Goal: Task Accomplishment & Management: Use online tool/utility

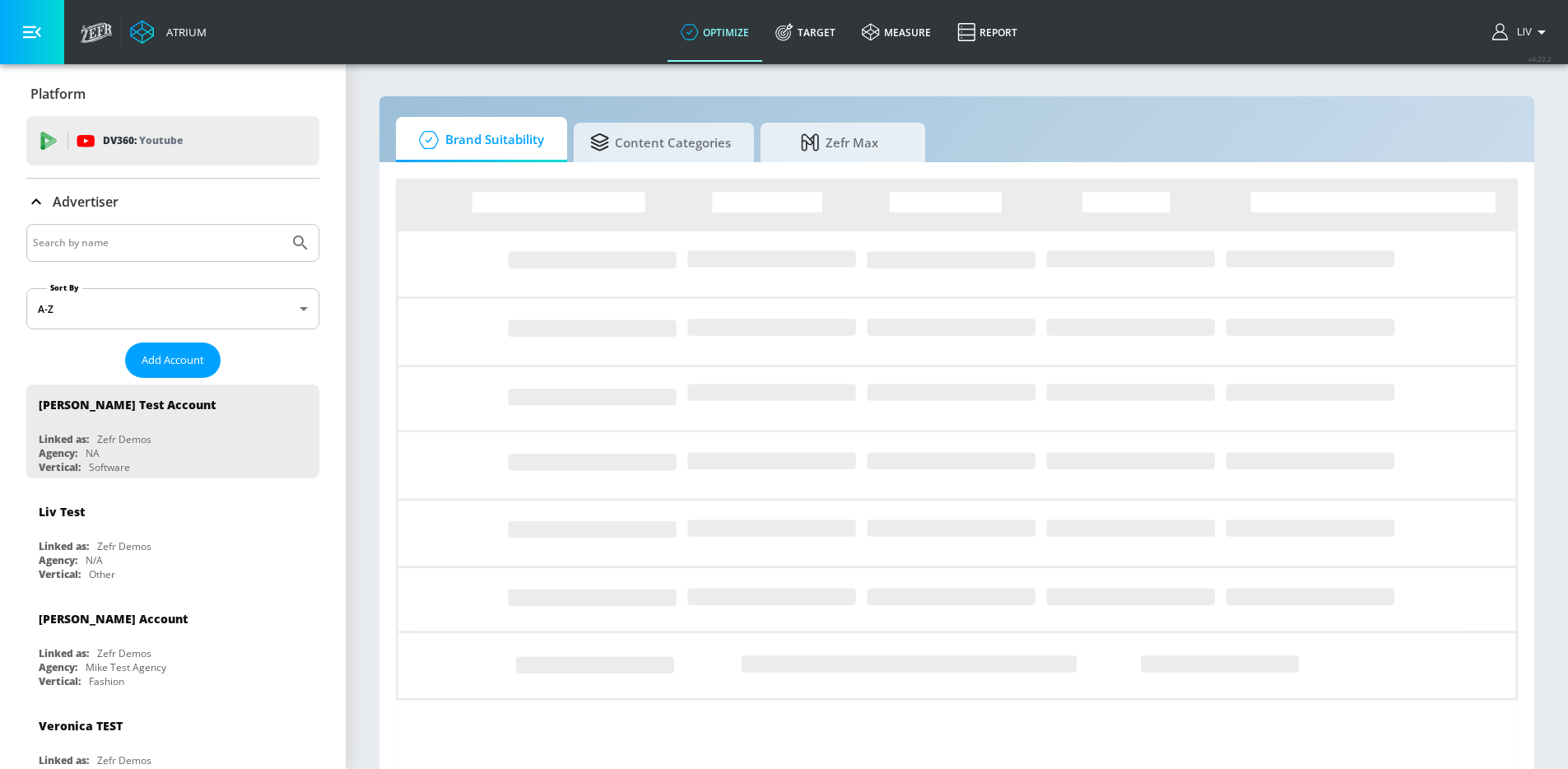
click at [197, 248] on input "Search by name" at bounding box center [157, 243] width 249 height 22
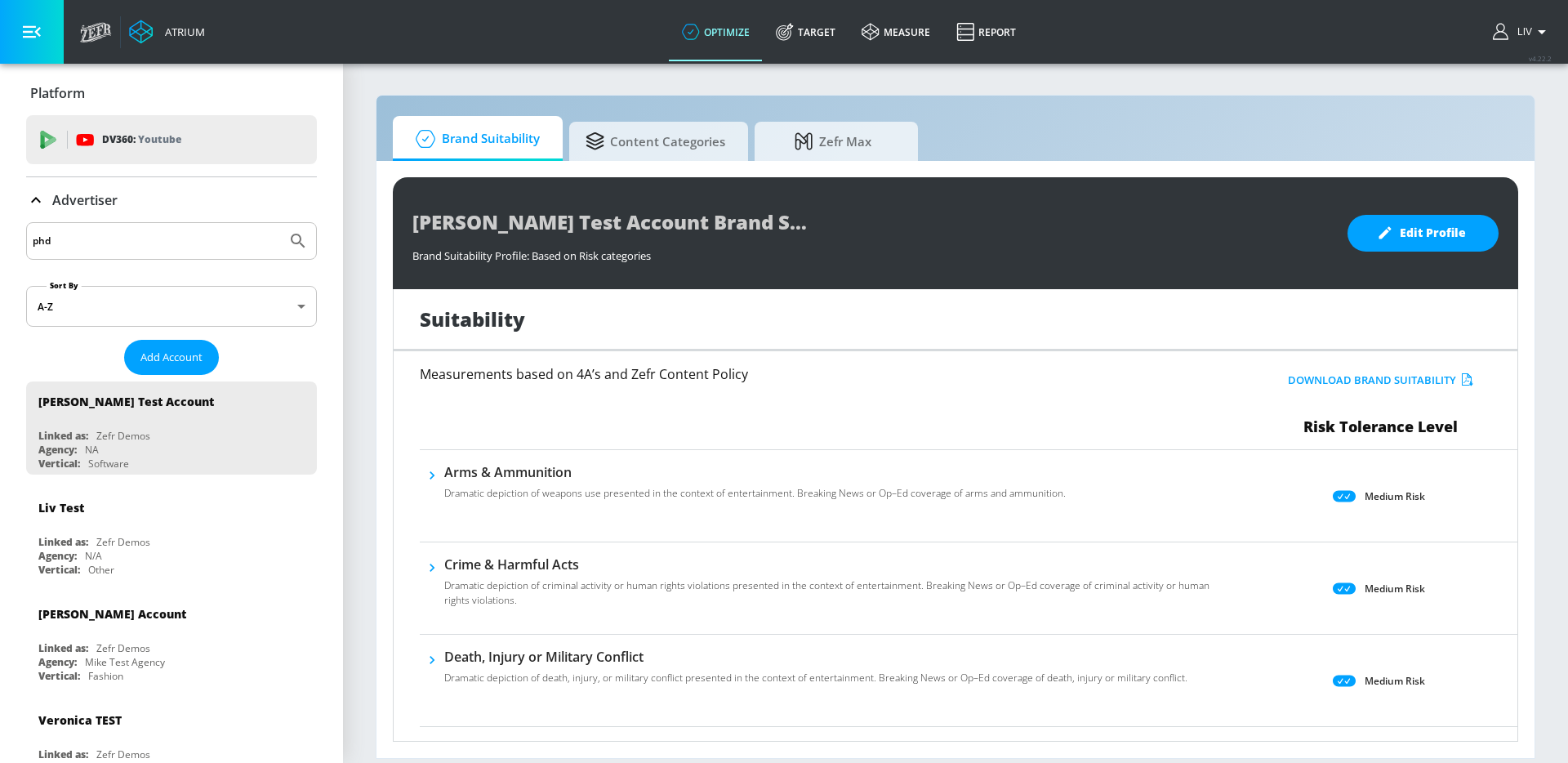
type input "phd"
click at [280, 223] on button "Submit Search" at bounding box center [298, 241] width 36 height 36
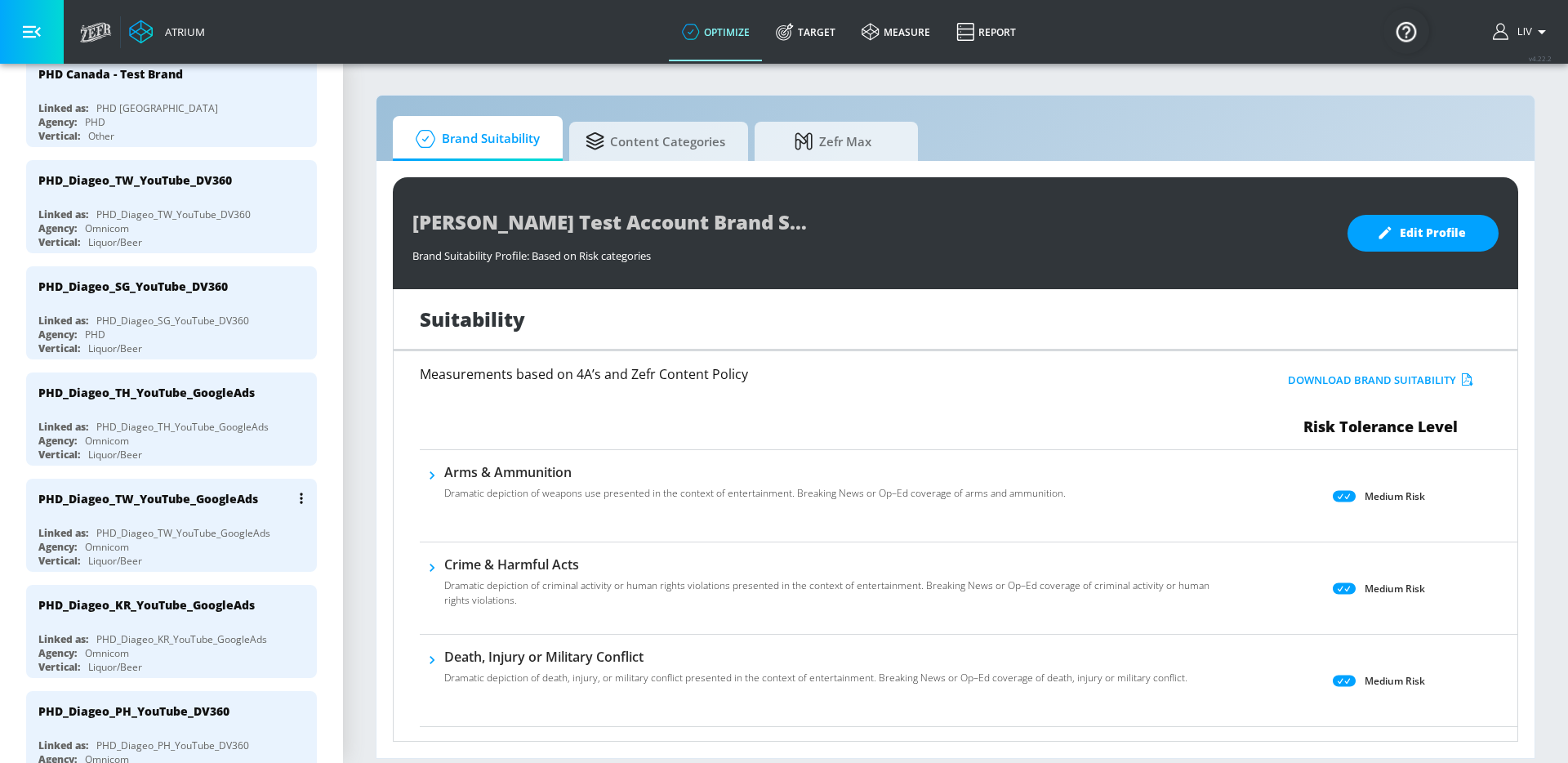
scroll to position [437, 0]
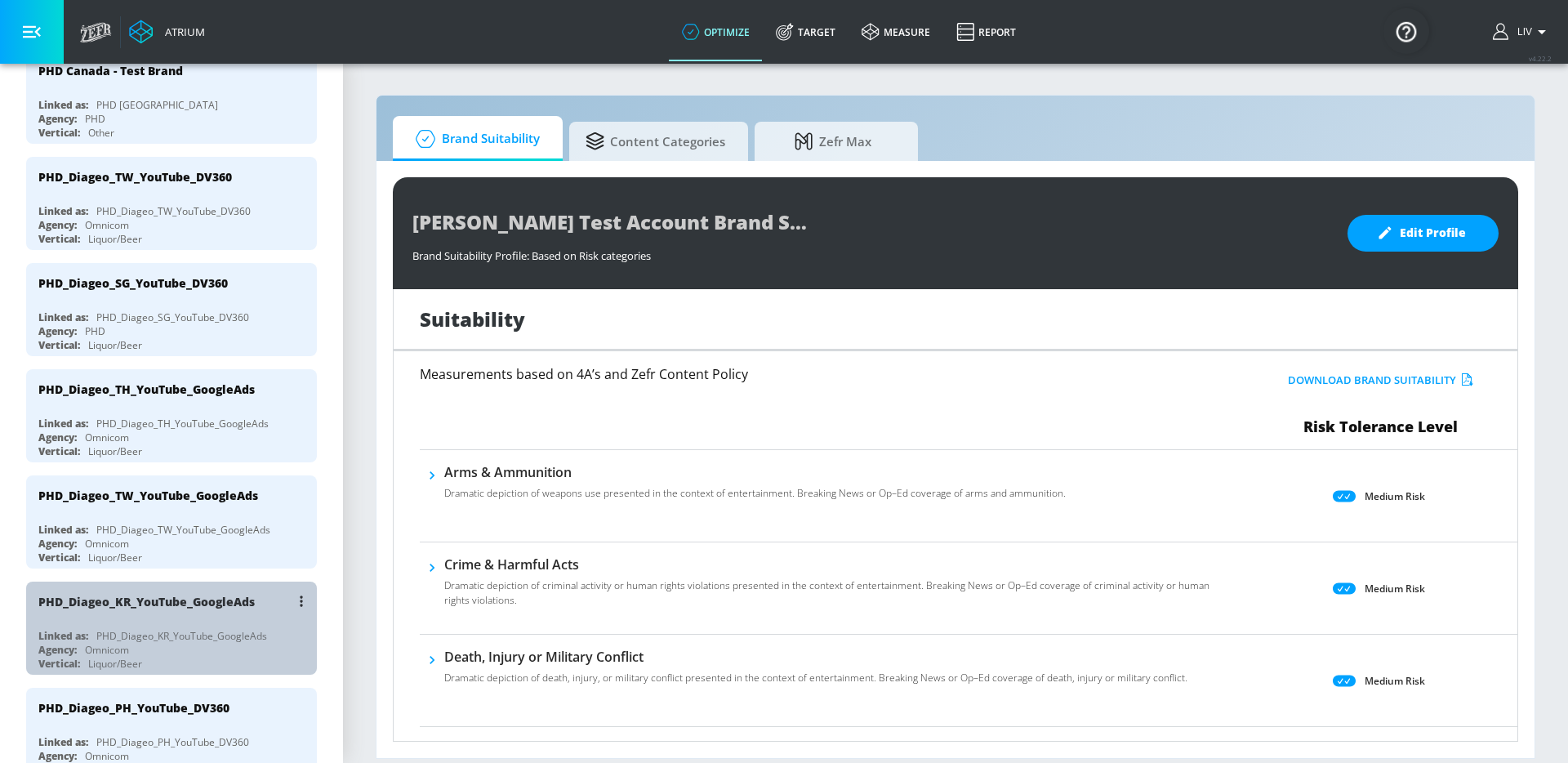
click at [201, 613] on div "PHD_Diageo_KR_YouTube_GoogleAds" at bounding box center [175, 601] width 274 height 39
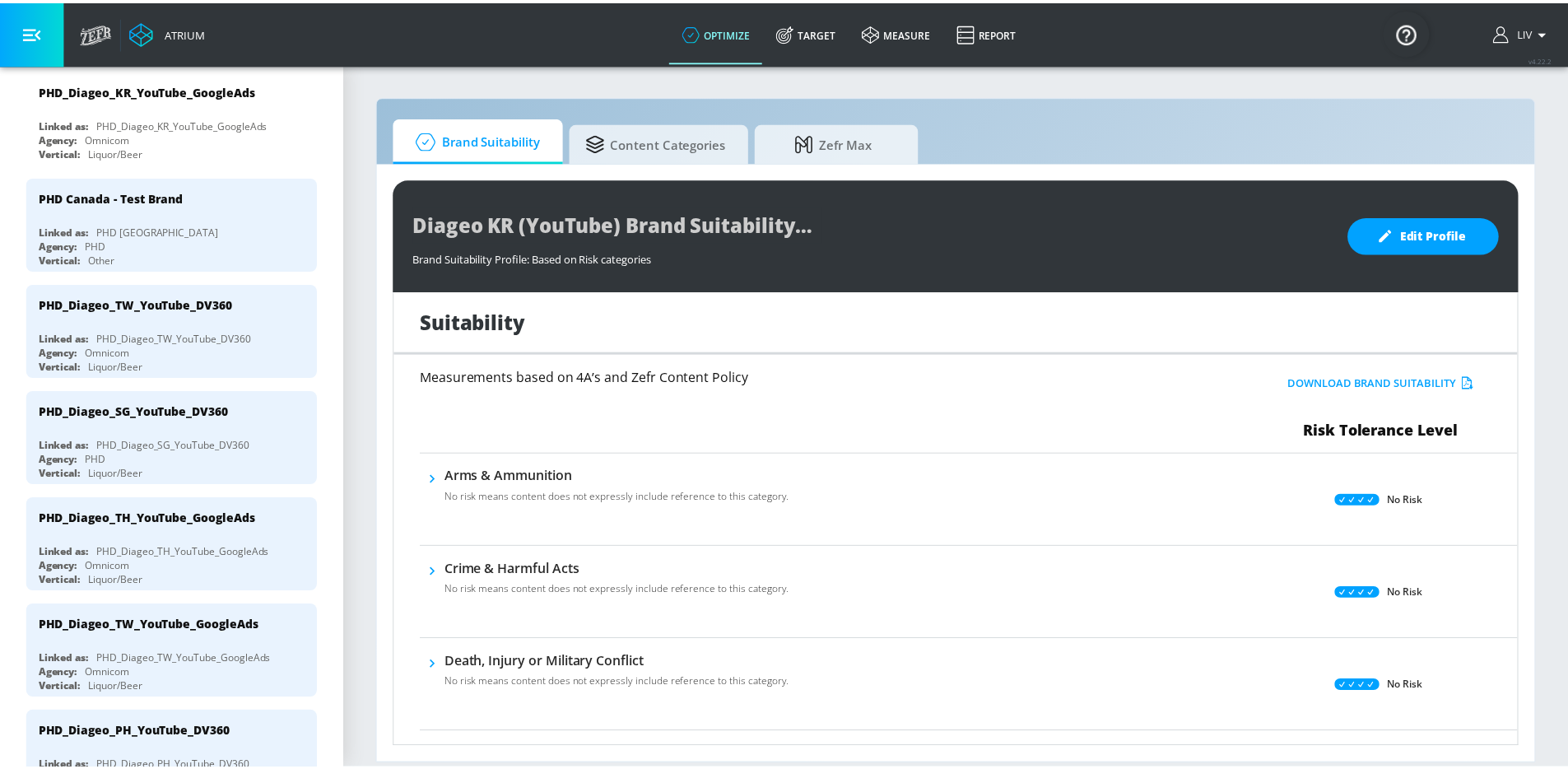
scroll to position [127, 0]
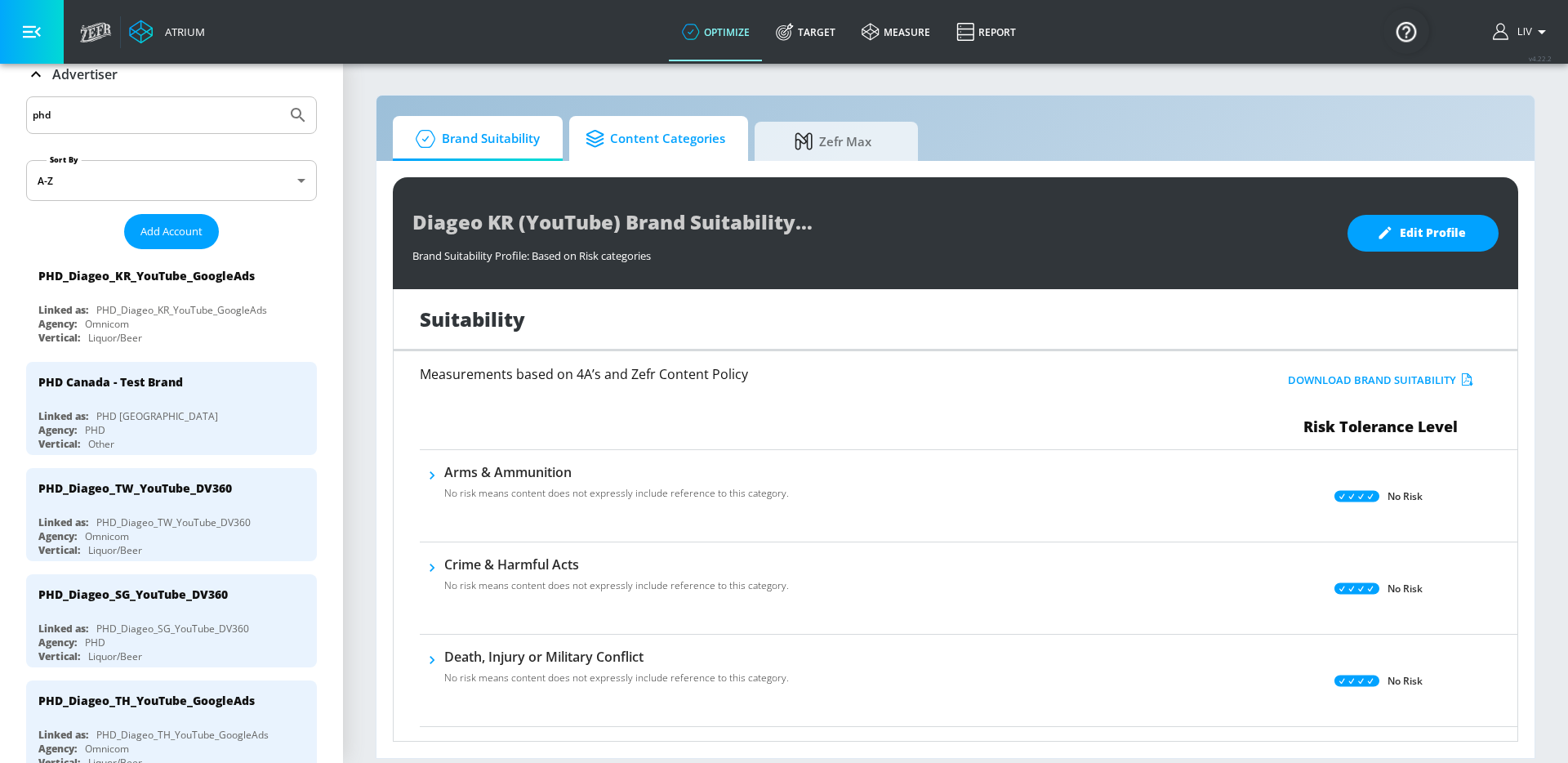
click at [633, 134] on span "Content Categories" at bounding box center [656, 139] width 140 height 39
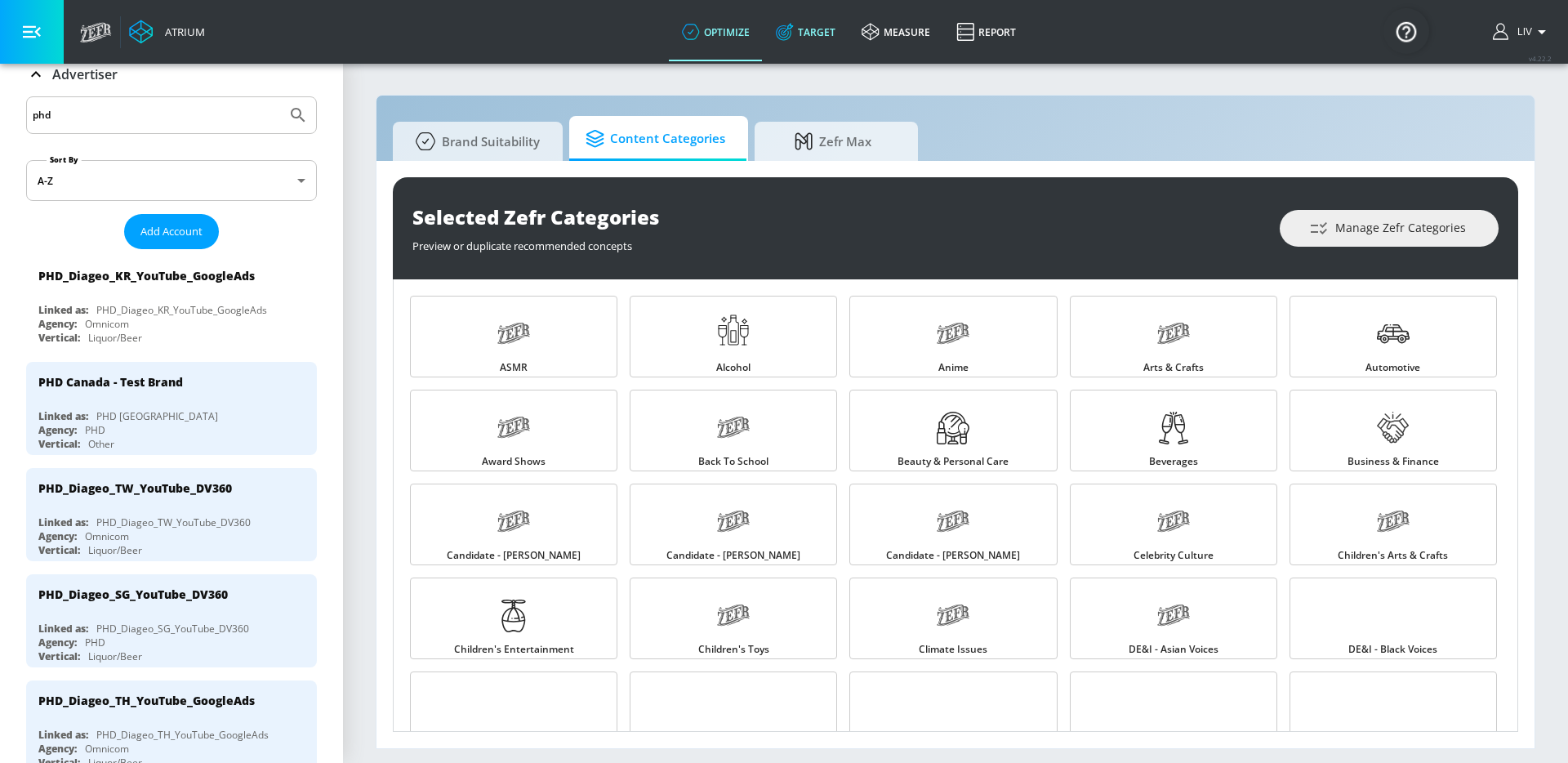
click at [812, 49] on link "Target" at bounding box center [806, 32] width 86 height 59
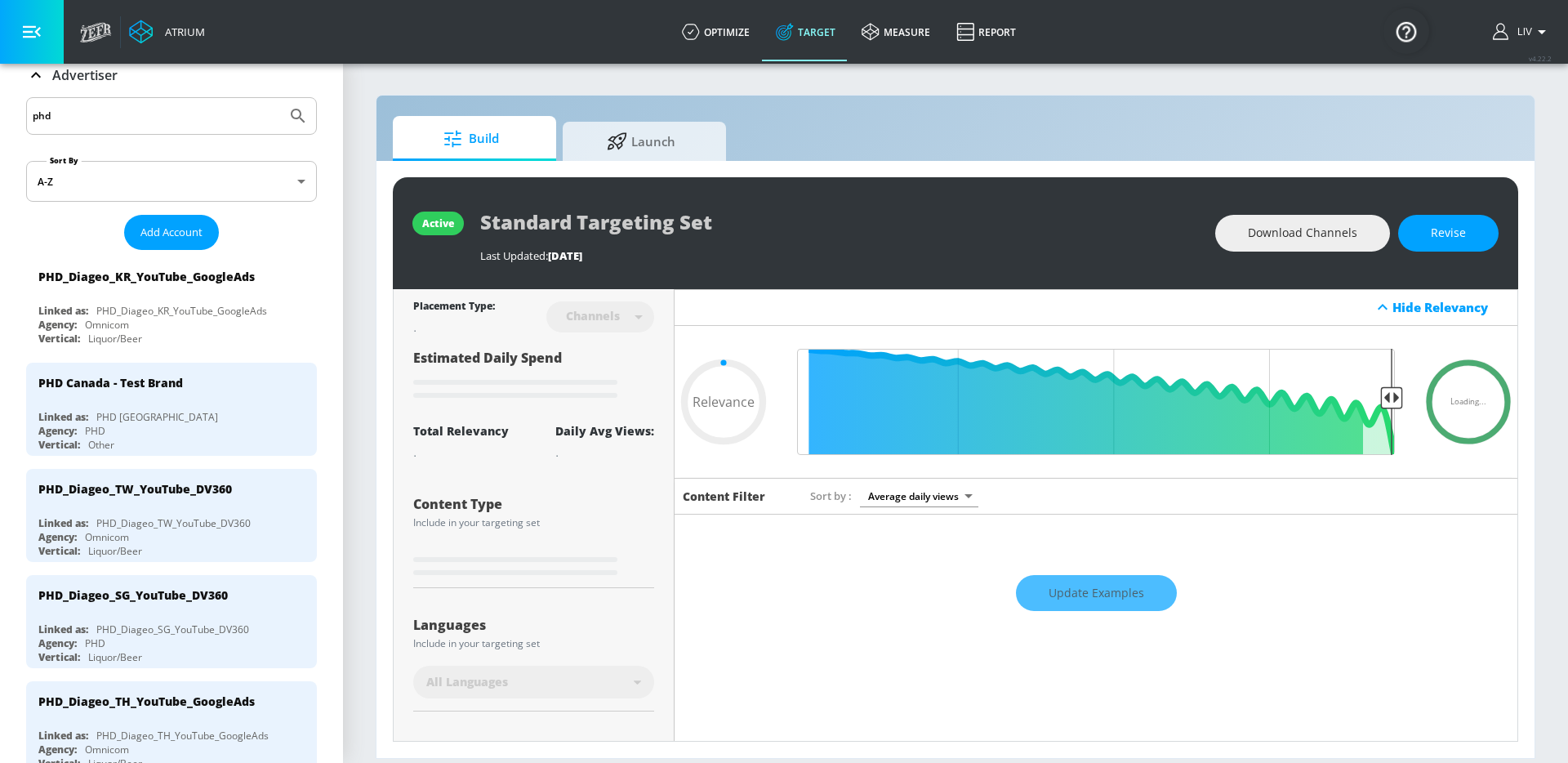
type input "0.05"
click at [609, 131] on icon at bounding box center [617, 138] width 21 height 18
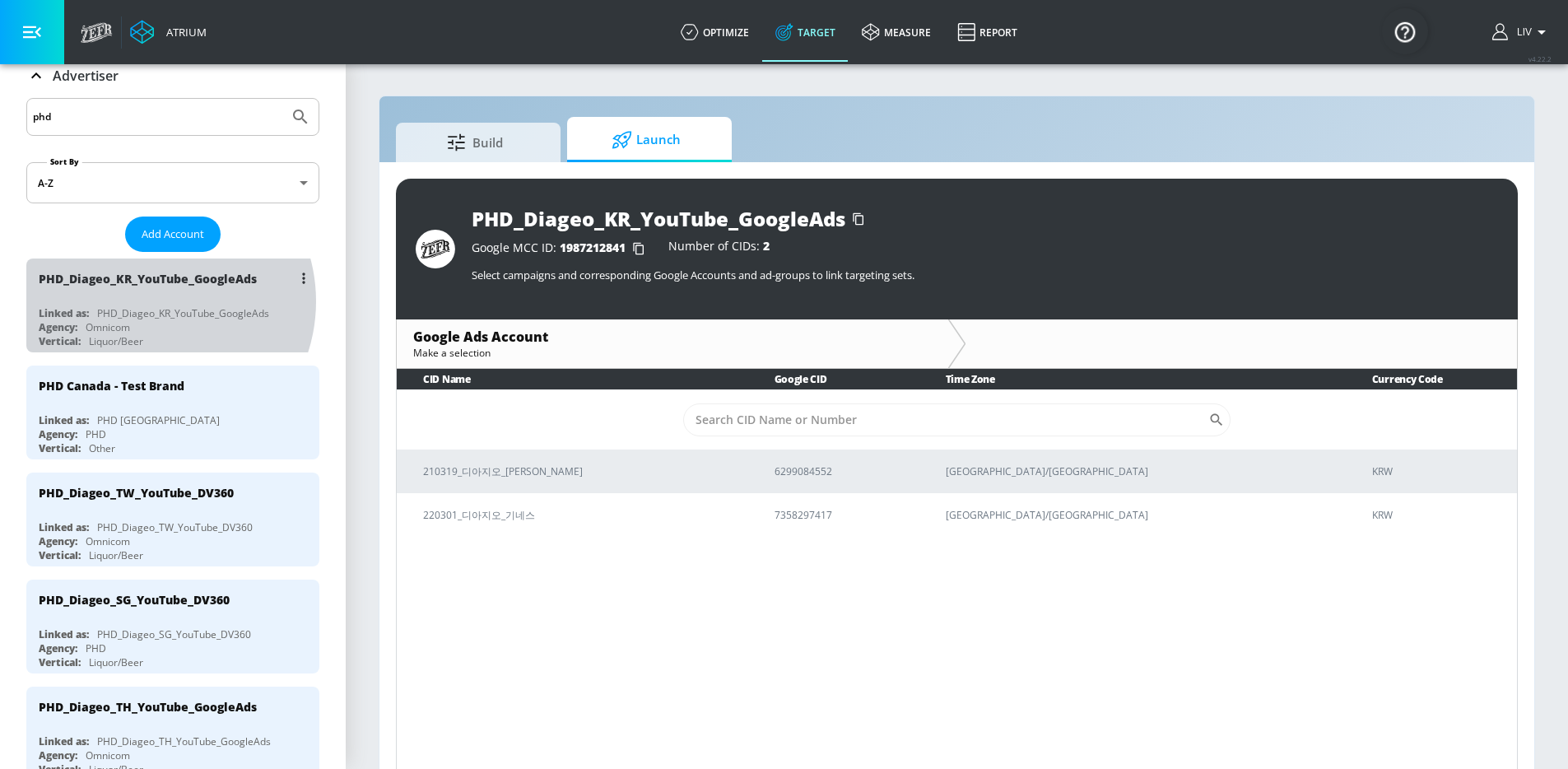
click at [149, 301] on div "PHD_Diageo_KR_YouTube_GoogleAds Linked as: PHD_Diageo_KR_YouTube_GoogleAds Agen…" at bounding box center [173, 306] width 293 height 94
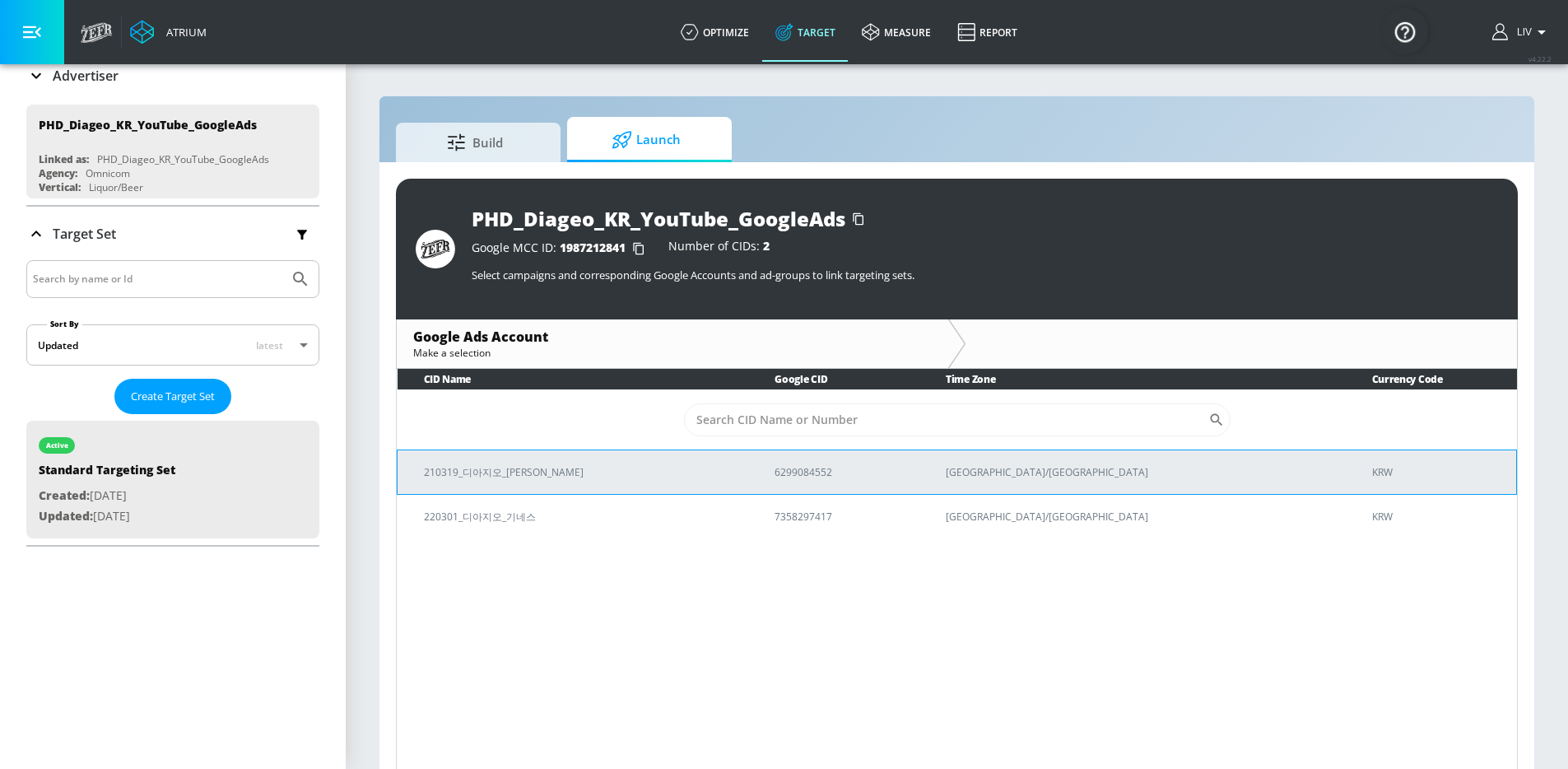
click at [857, 470] on p "6299084552" at bounding box center [840, 472] width 132 height 17
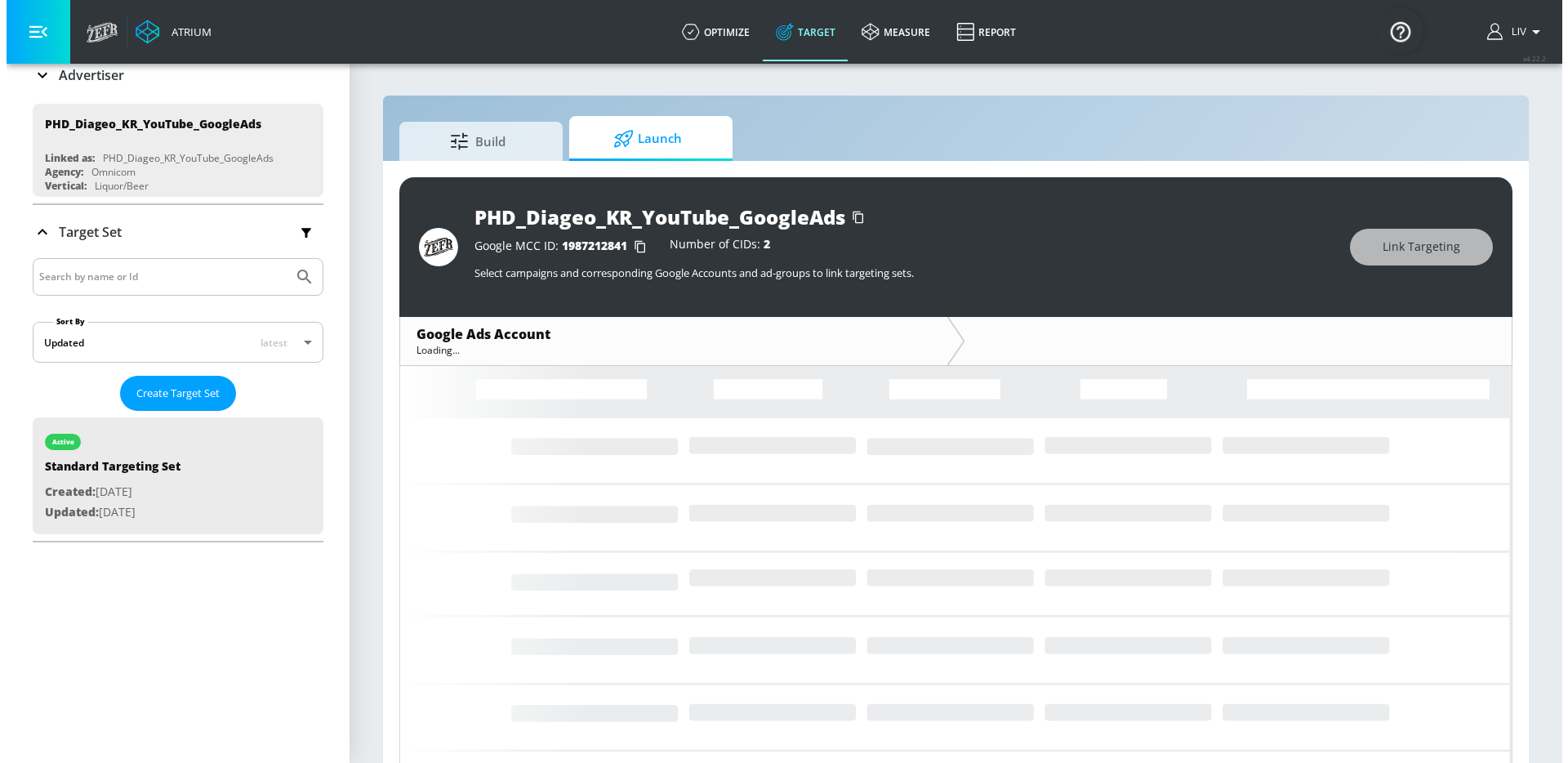
scroll to position [129, 0]
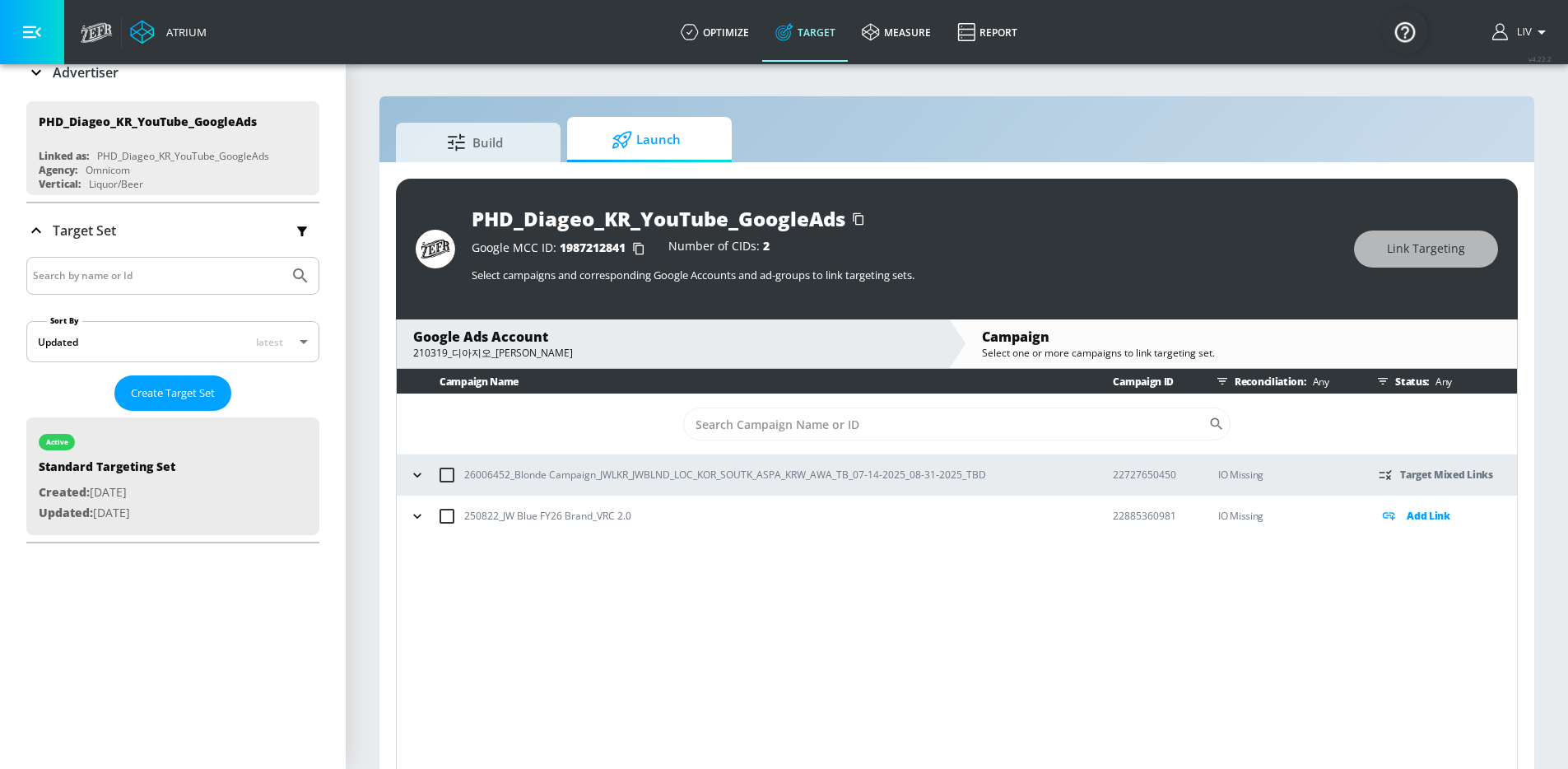
click at [414, 478] on icon "button" at bounding box center [417, 475] width 17 height 17
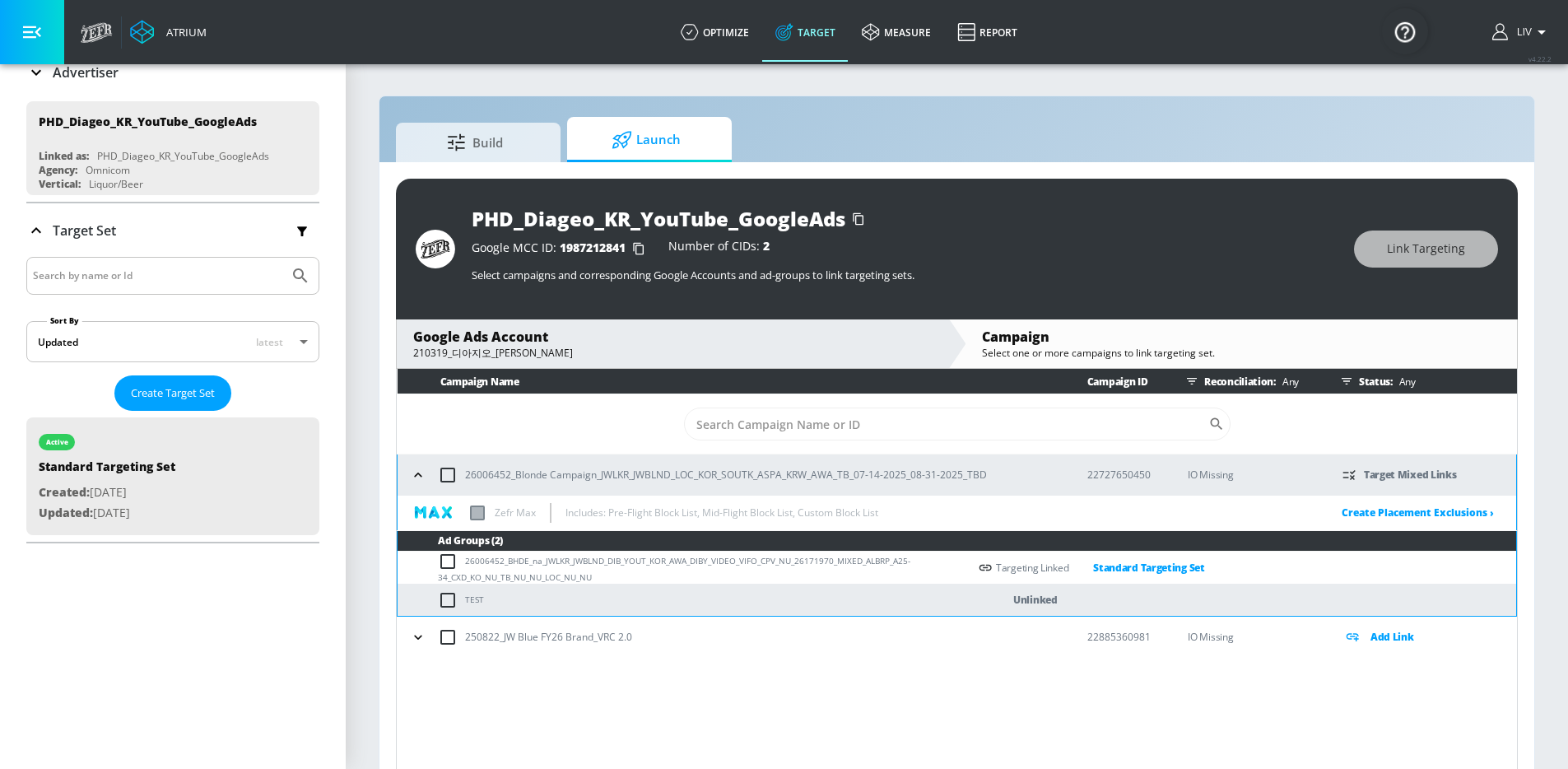
click at [416, 639] on icon "button" at bounding box center [418, 637] width 17 height 17
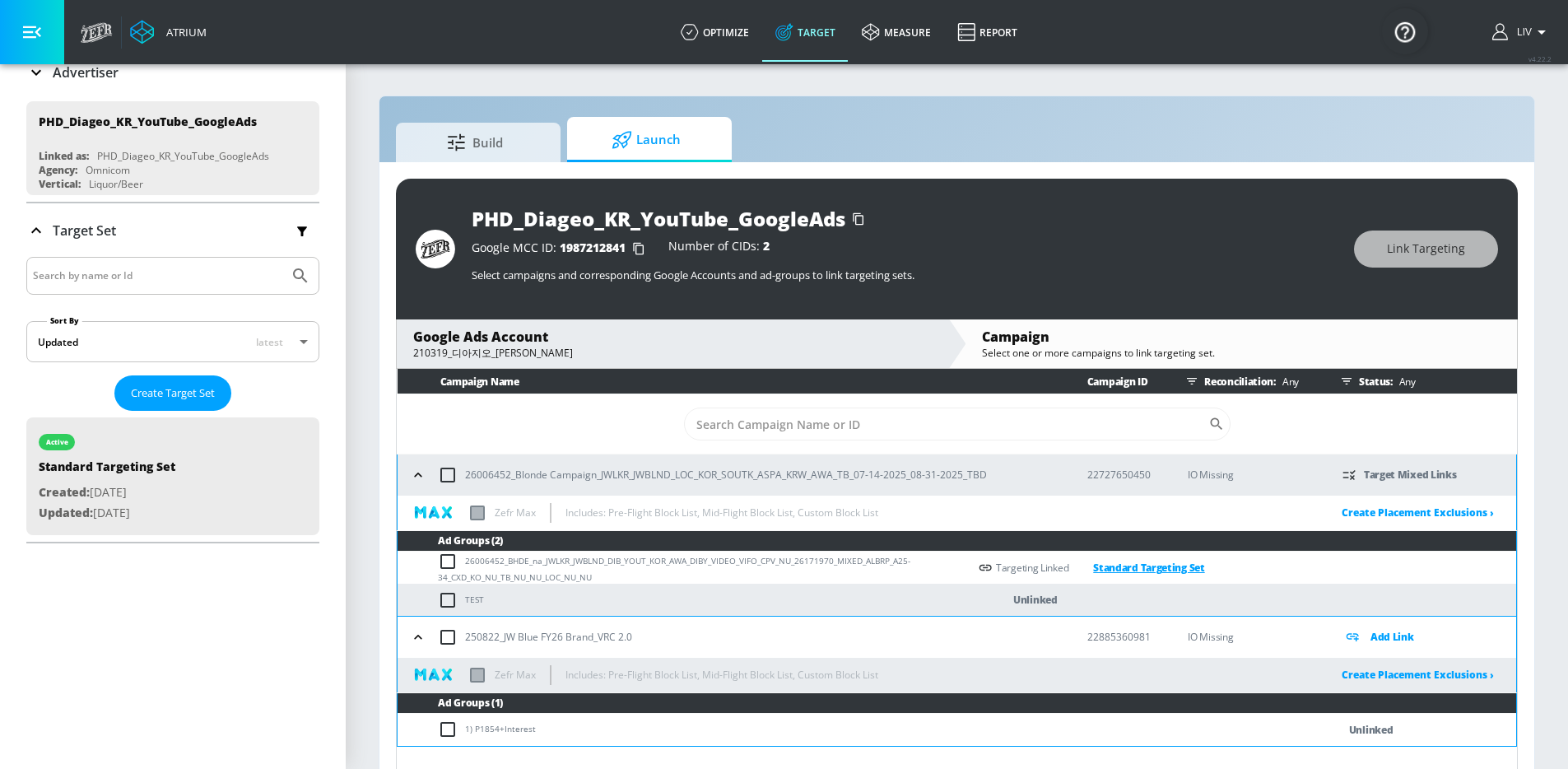
click at [1174, 568] on link "Standard Targeting Set" at bounding box center [1137, 568] width 135 height 19
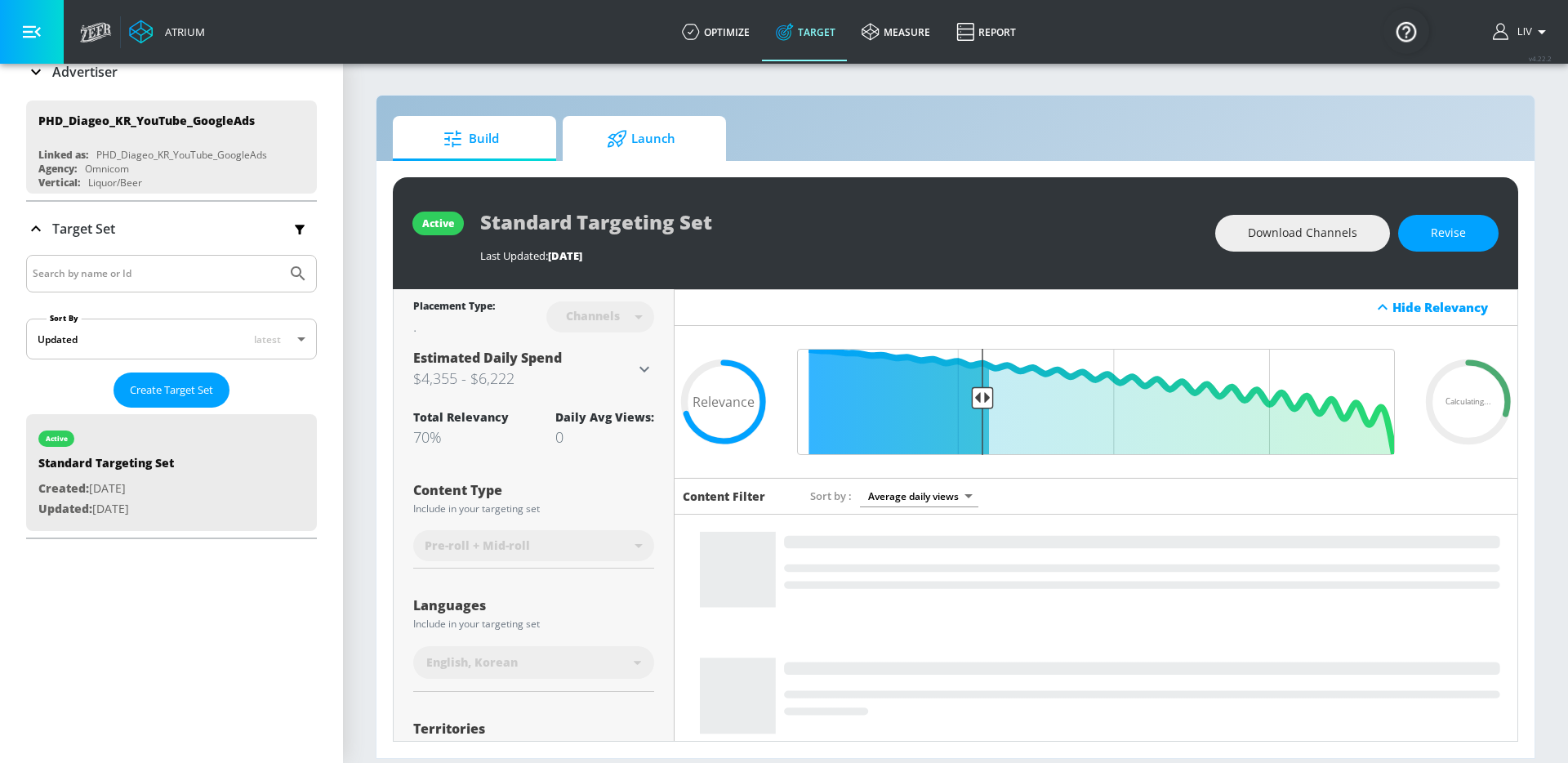
click at [680, 144] on span "Launch" at bounding box center [641, 139] width 124 height 39
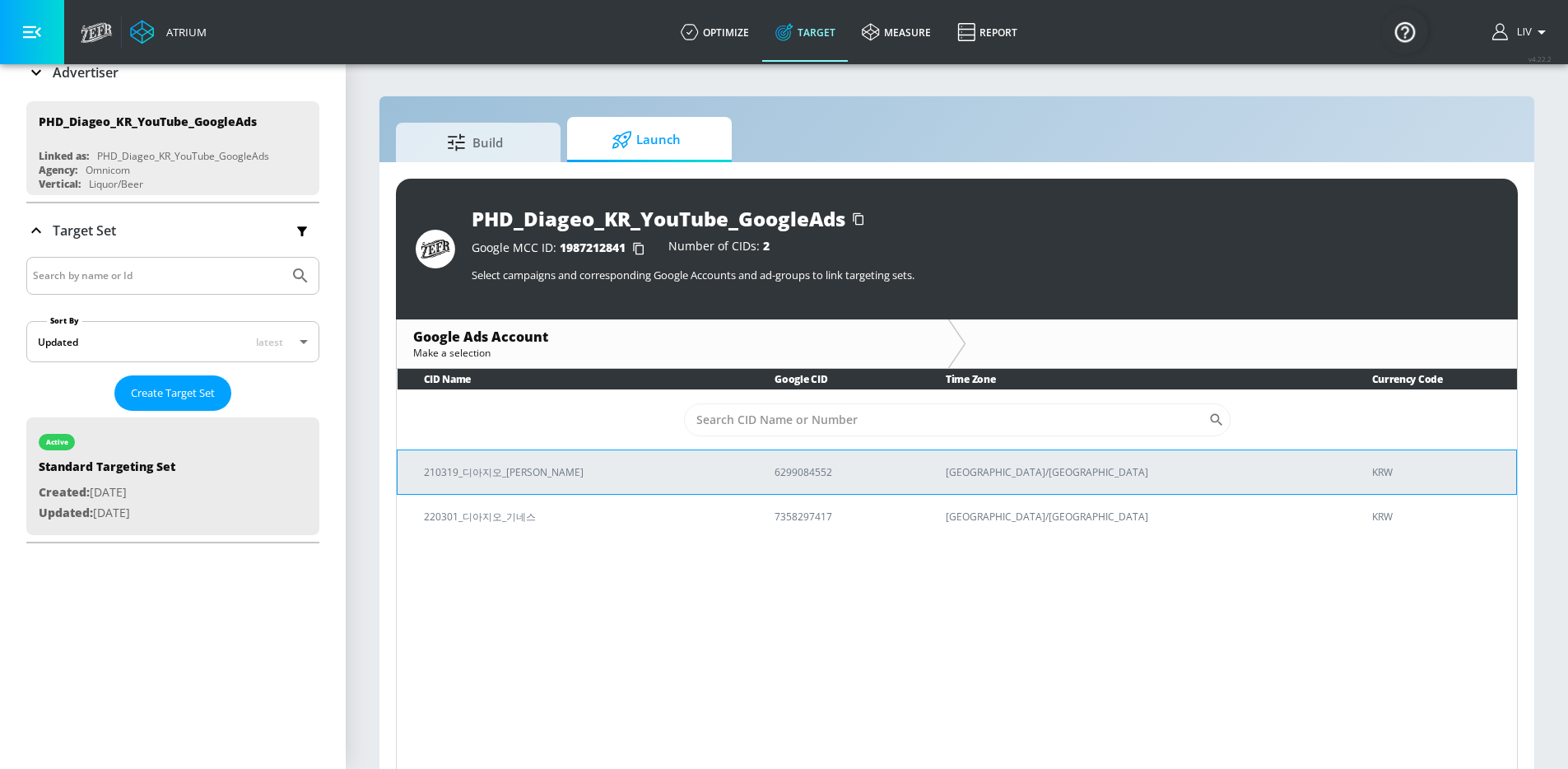
click at [1152, 473] on p "[GEOGRAPHIC_DATA]/[GEOGRAPHIC_DATA]" at bounding box center [1139, 472] width 387 height 17
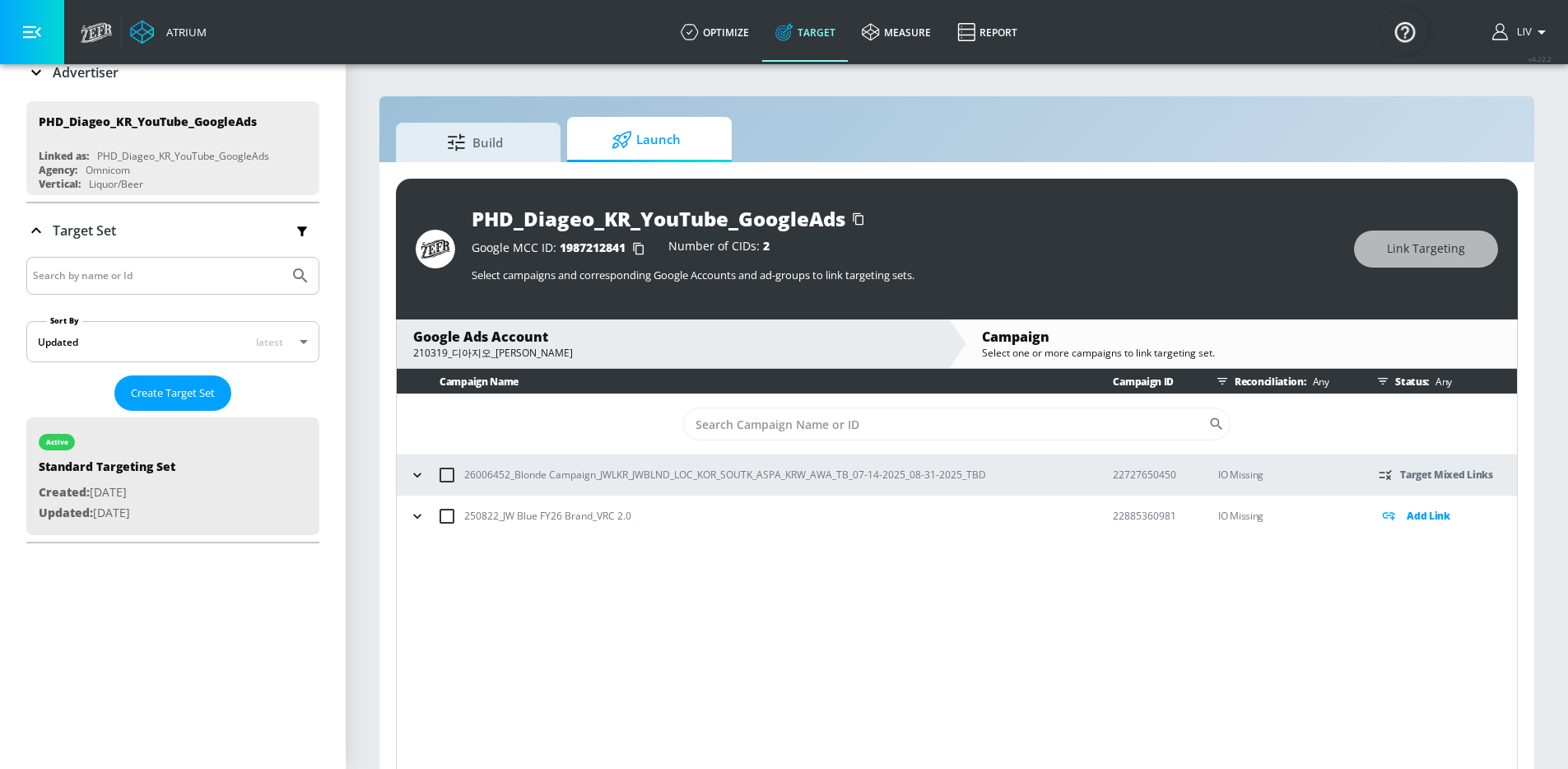
click at [1397, 510] on icon at bounding box center [1388, 515] width 20 height 19
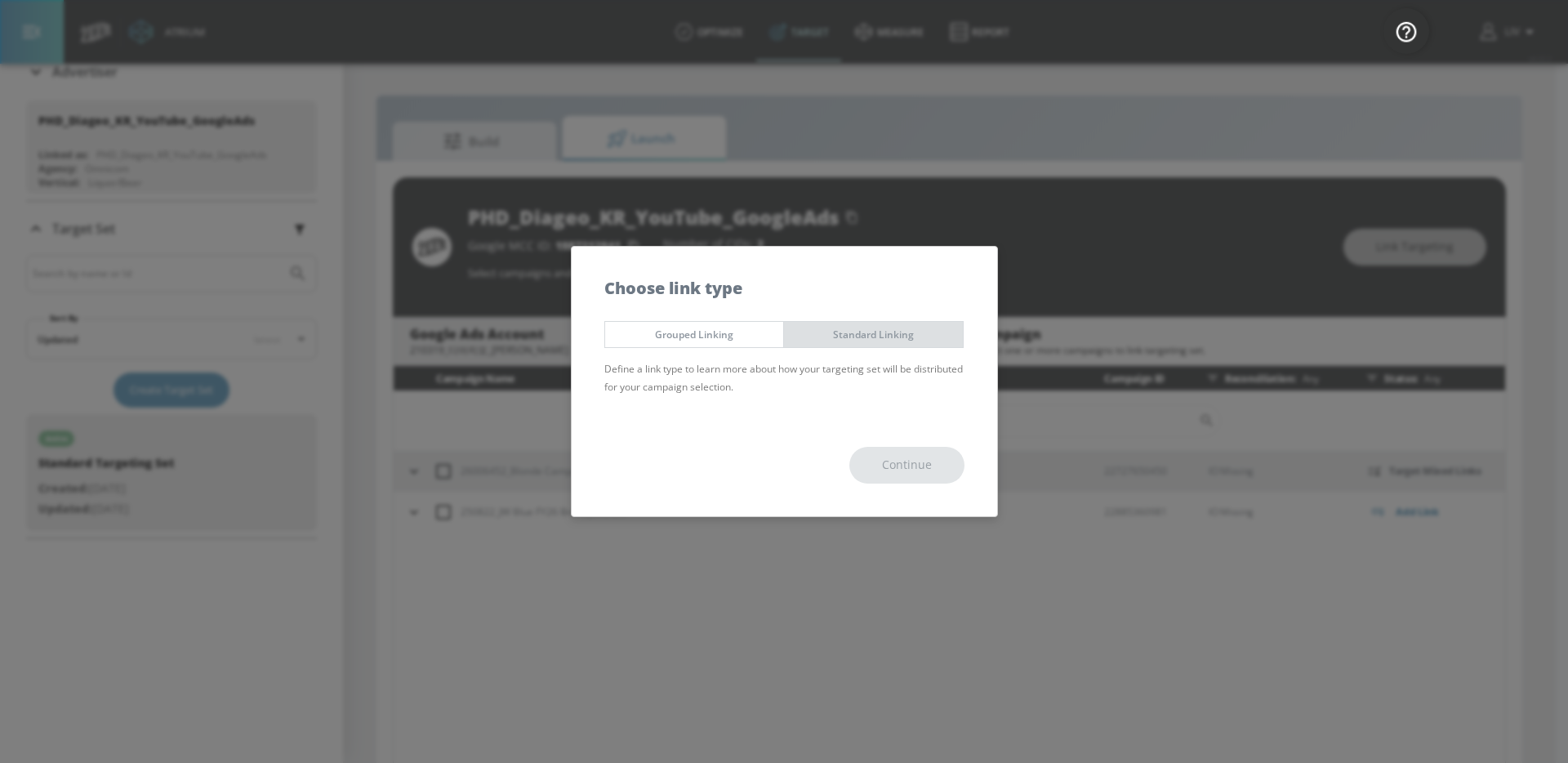
click at [920, 335] on span "Standard Linking" at bounding box center [873, 334] width 154 height 17
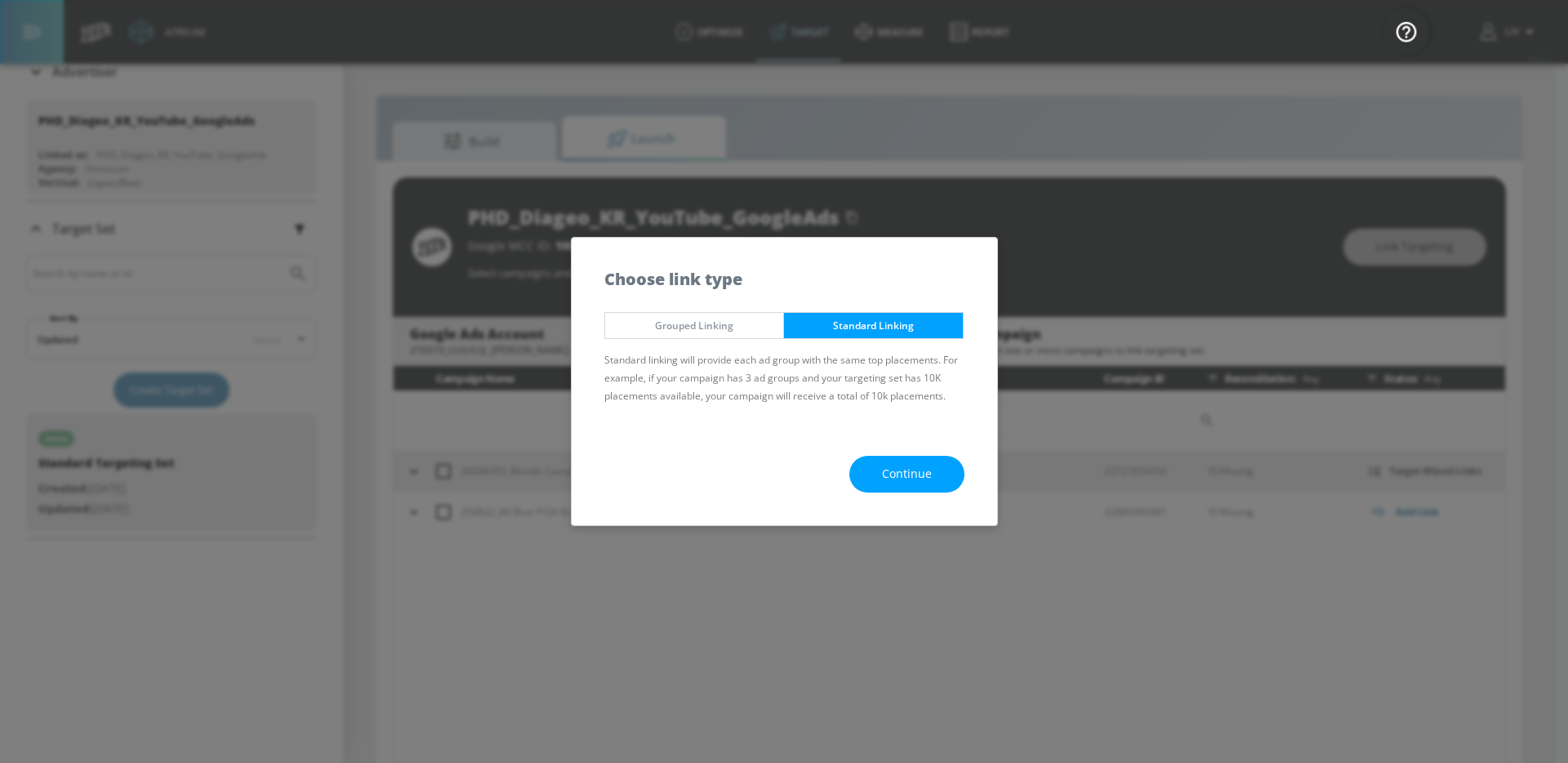
click at [926, 483] on span "Continue" at bounding box center [907, 474] width 49 height 21
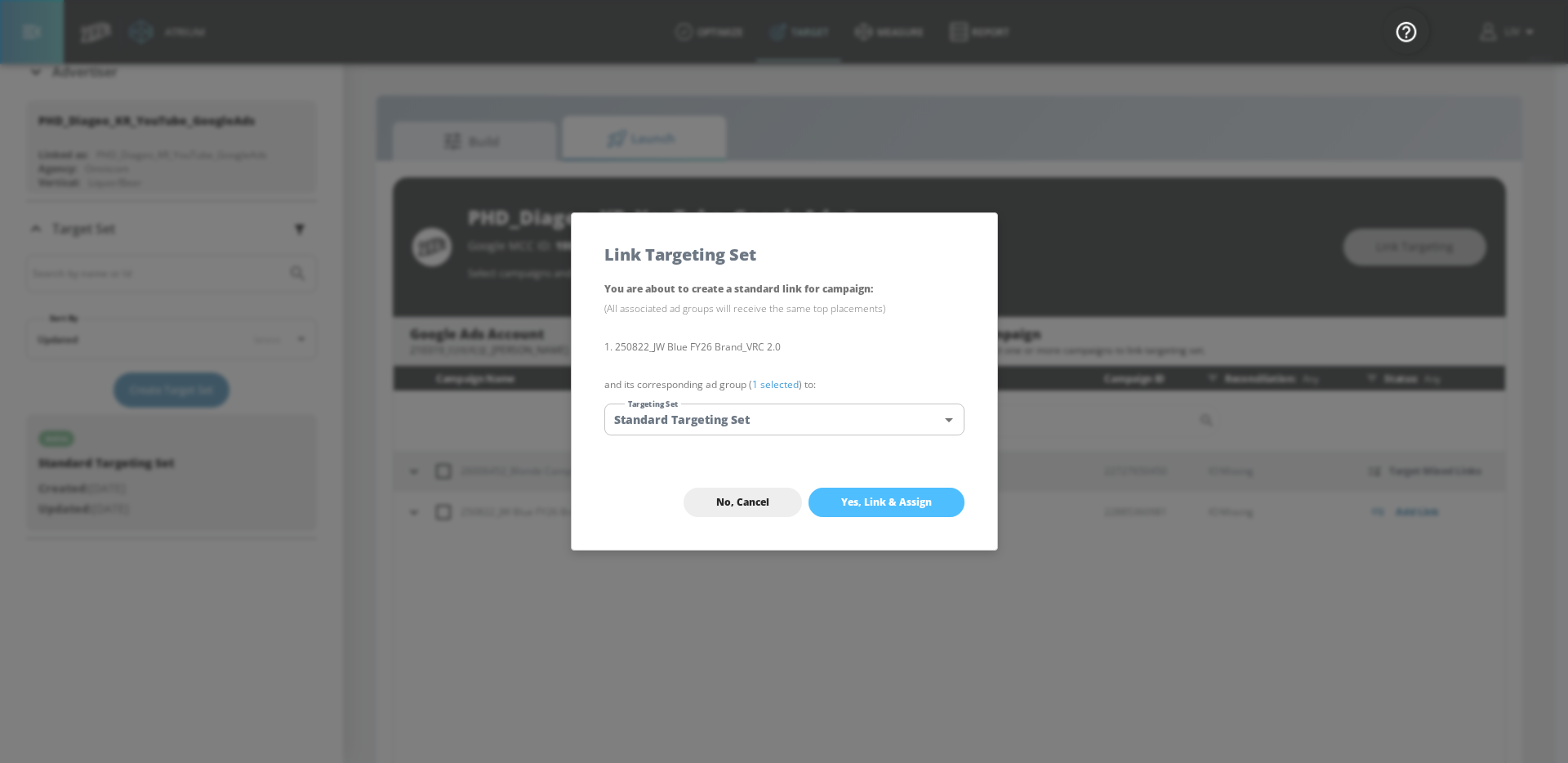
click at [925, 492] on button "Yes, Link & Assign" at bounding box center [886, 503] width 156 height 30
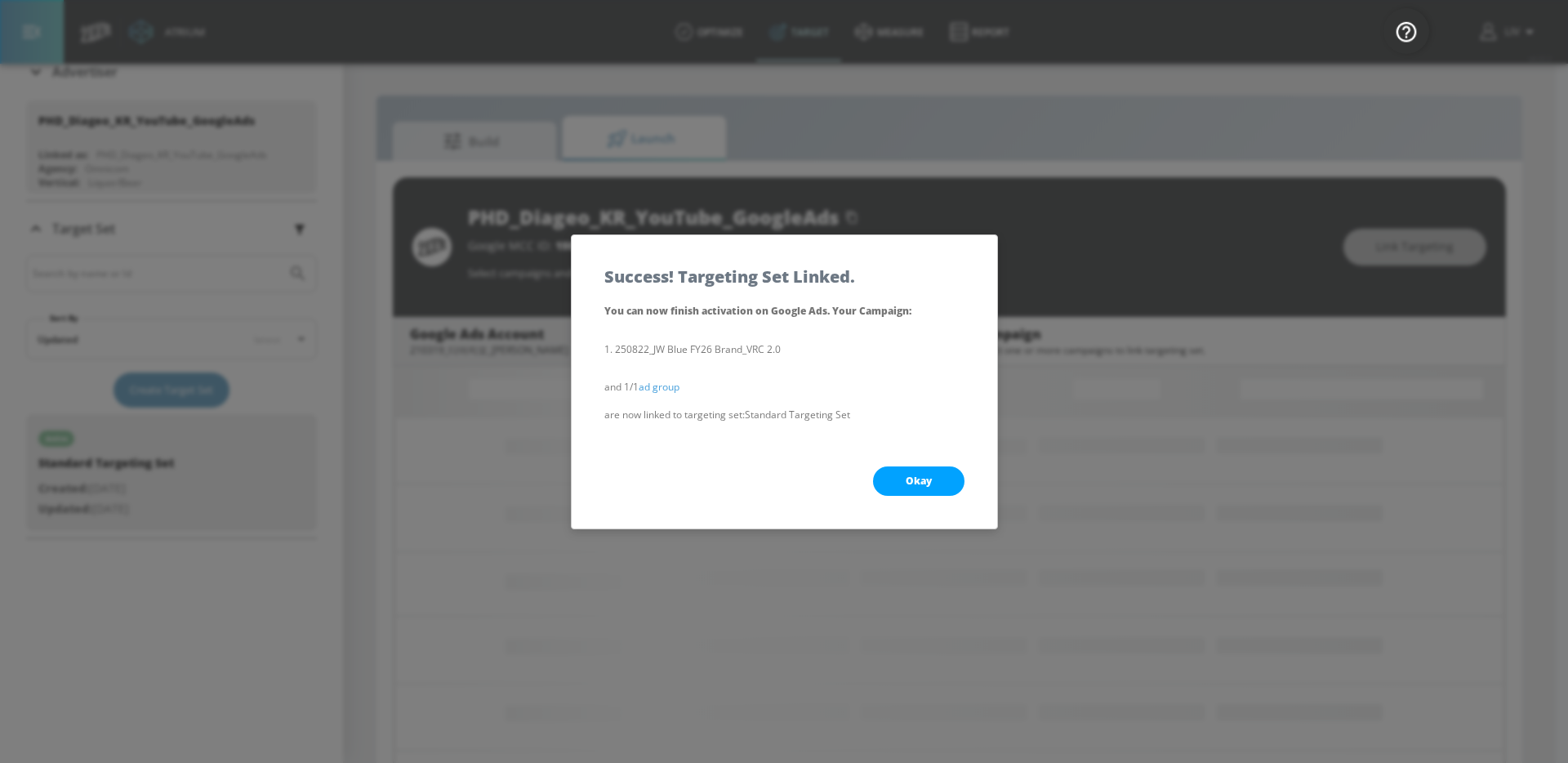
click at [923, 475] on span "Okay" at bounding box center [919, 481] width 26 height 13
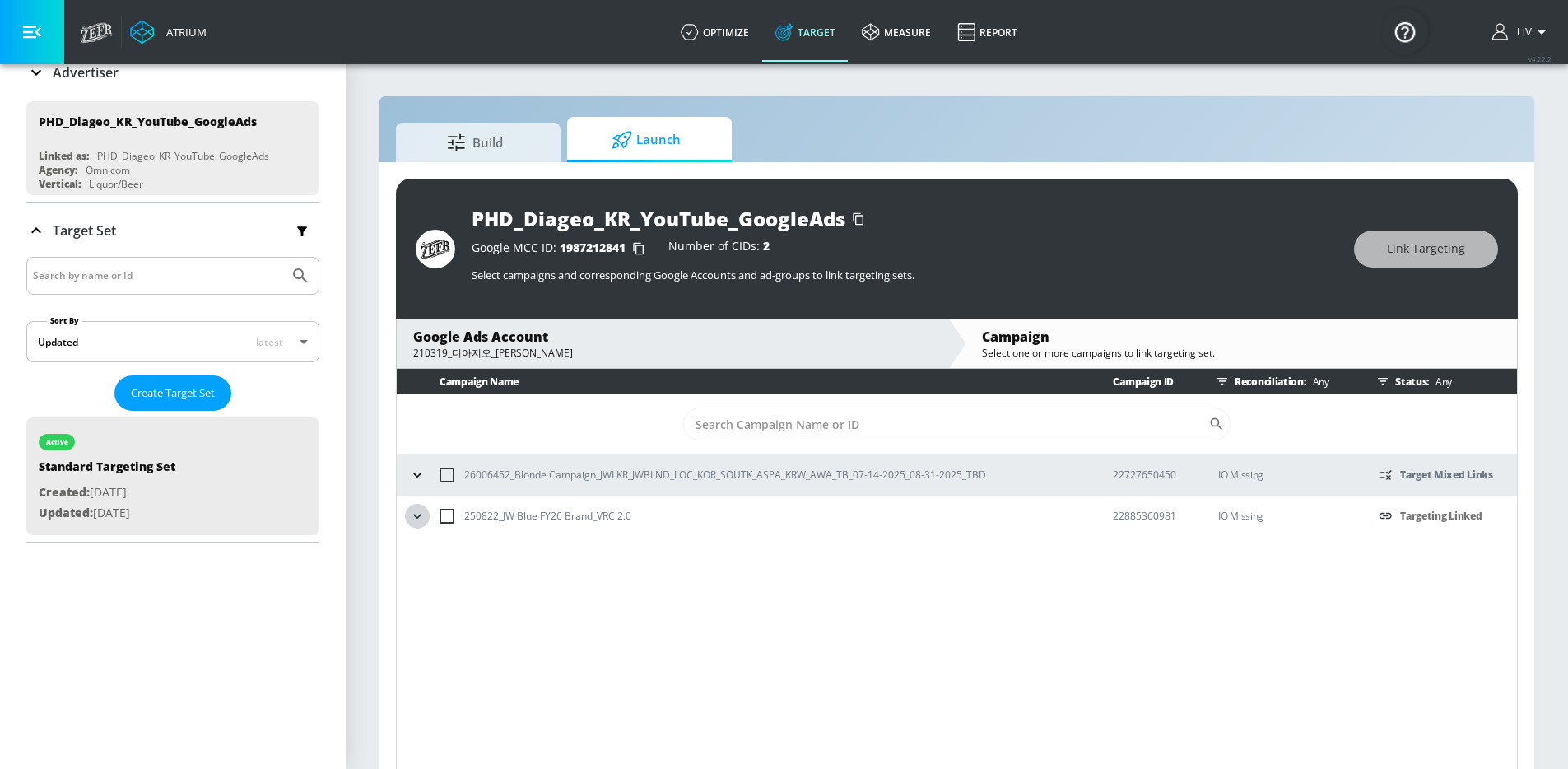
click at [419, 516] on icon "button" at bounding box center [417, 515] width 8 height 4
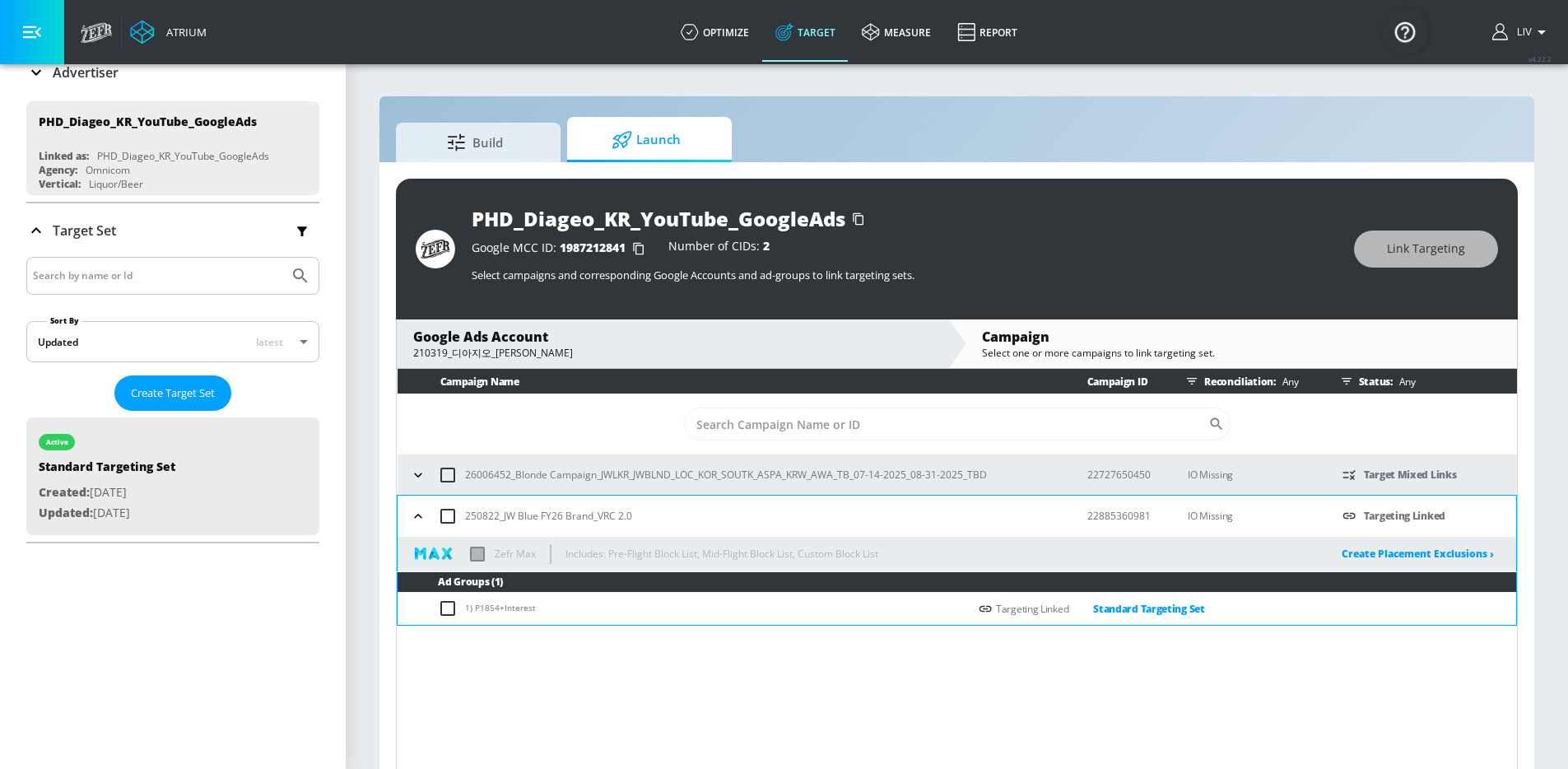
click at [419, 516] on icon "button" at bounding box center [418, 516] width 17 height 17
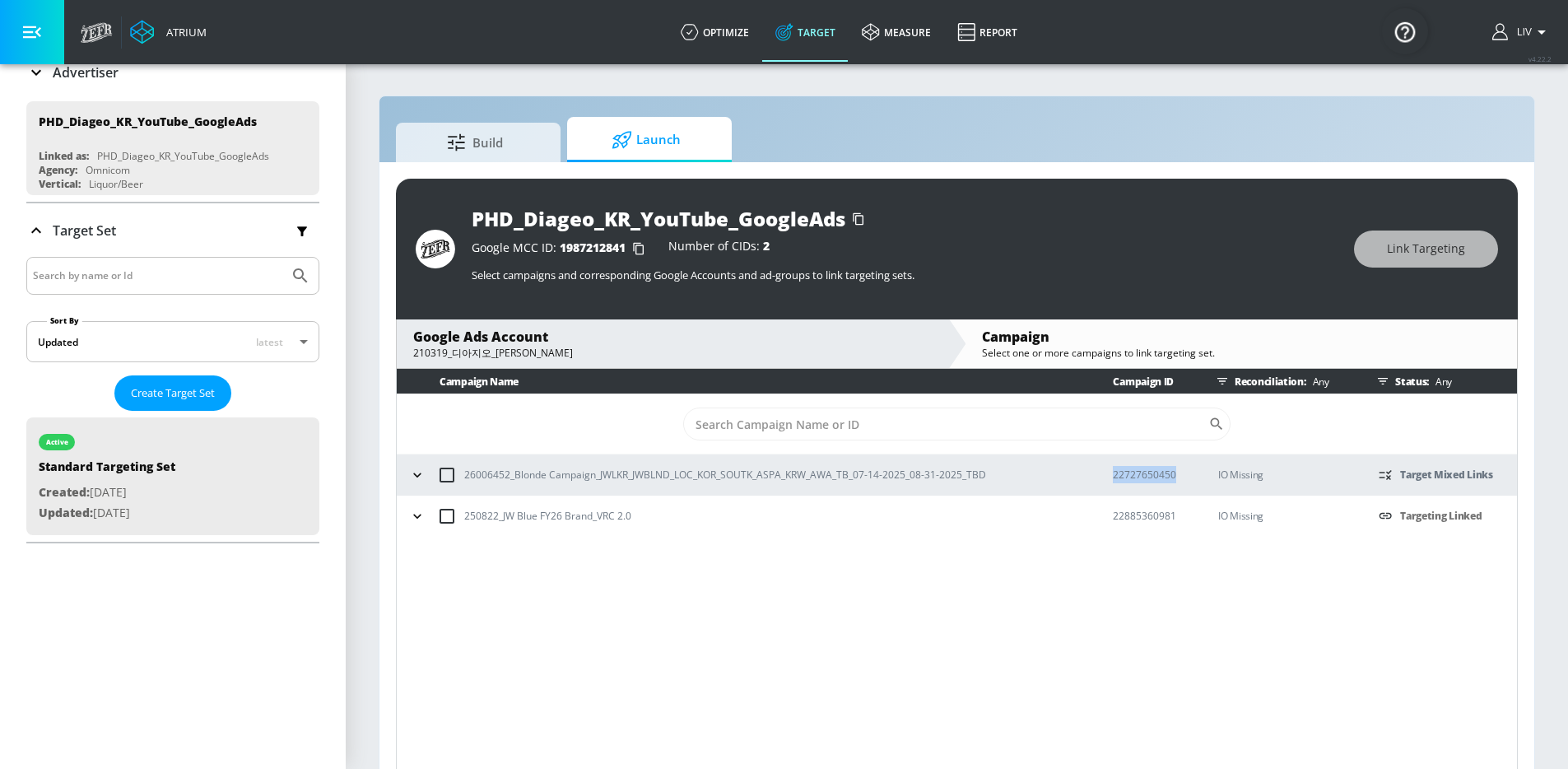
copy p "22727650450"
click at [1148, 509] on p "22885360981" at bounding box center [1152, 515] width 79 height 17
copy p "22885360981"
click at [595, 517] on p "250822_JW Blue FY26 Brand_VRC 2.0" at bounding box center [548, 515] width 167 height 17
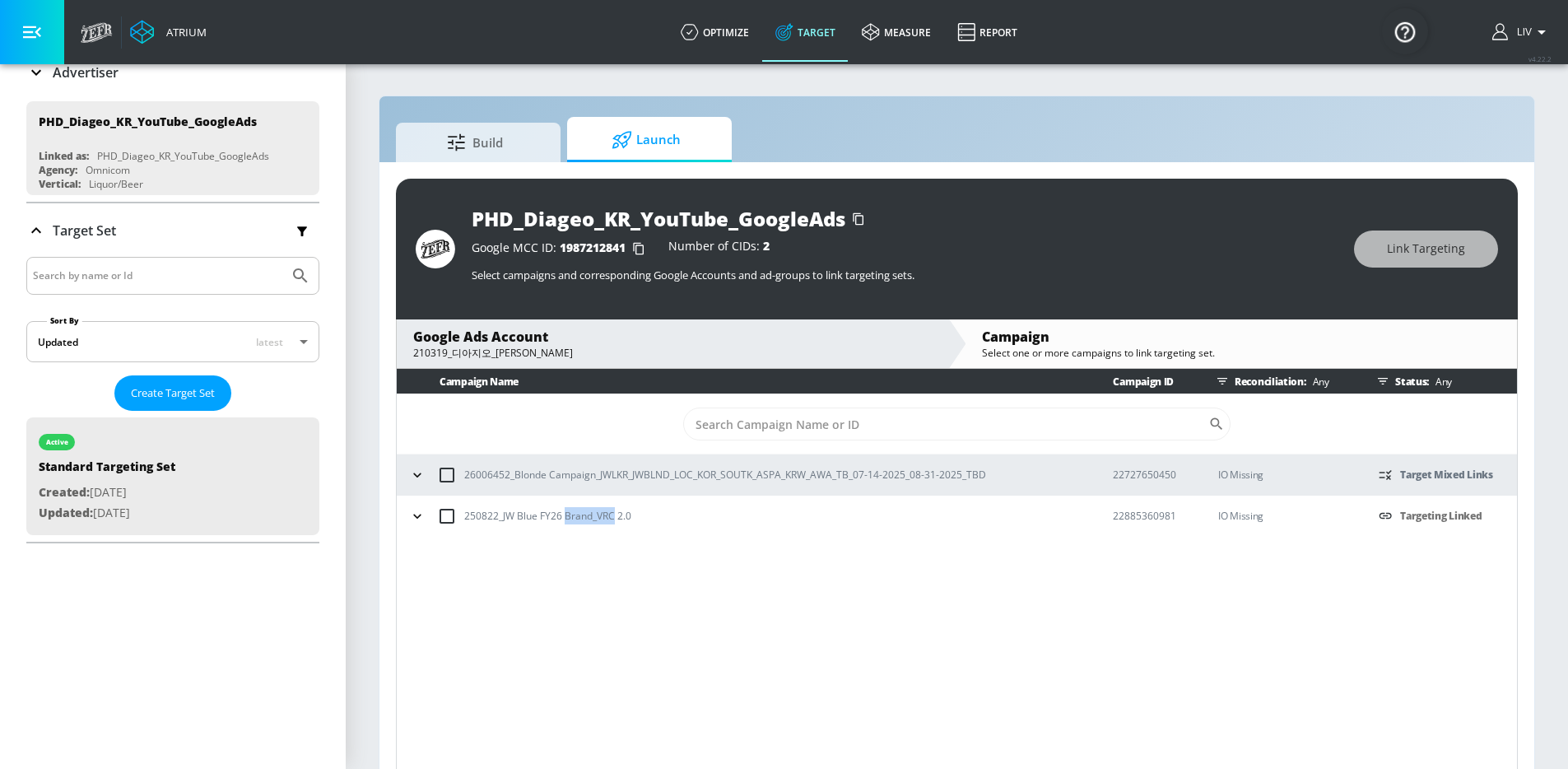
click at [595, 517] on p "250822_JW Blue FY26 Brand_VRC 2.0" at bounding box center [548, 515] width 167 height 17
copy p "250822_JW Blue FY26 Brand_VRC 2.0"
click at [572, 348] on div "210319_디아지오_[PERSON_NAME]" at bounding box center [673, 353] width 519 height 15
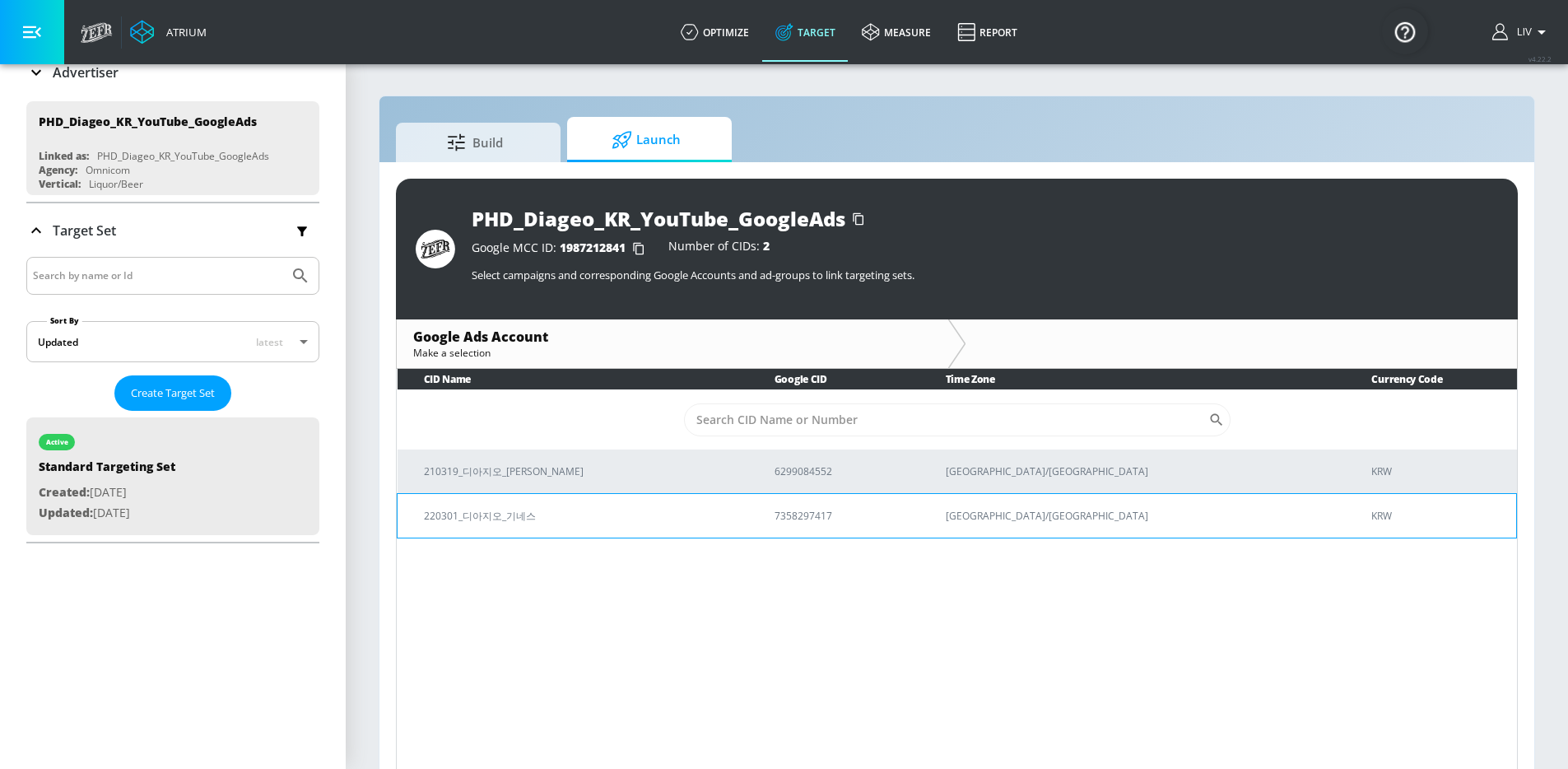
click at [748, 526] on td "220301_디아지오_기네스" at bounding box center [572, 514] width 351 height 44
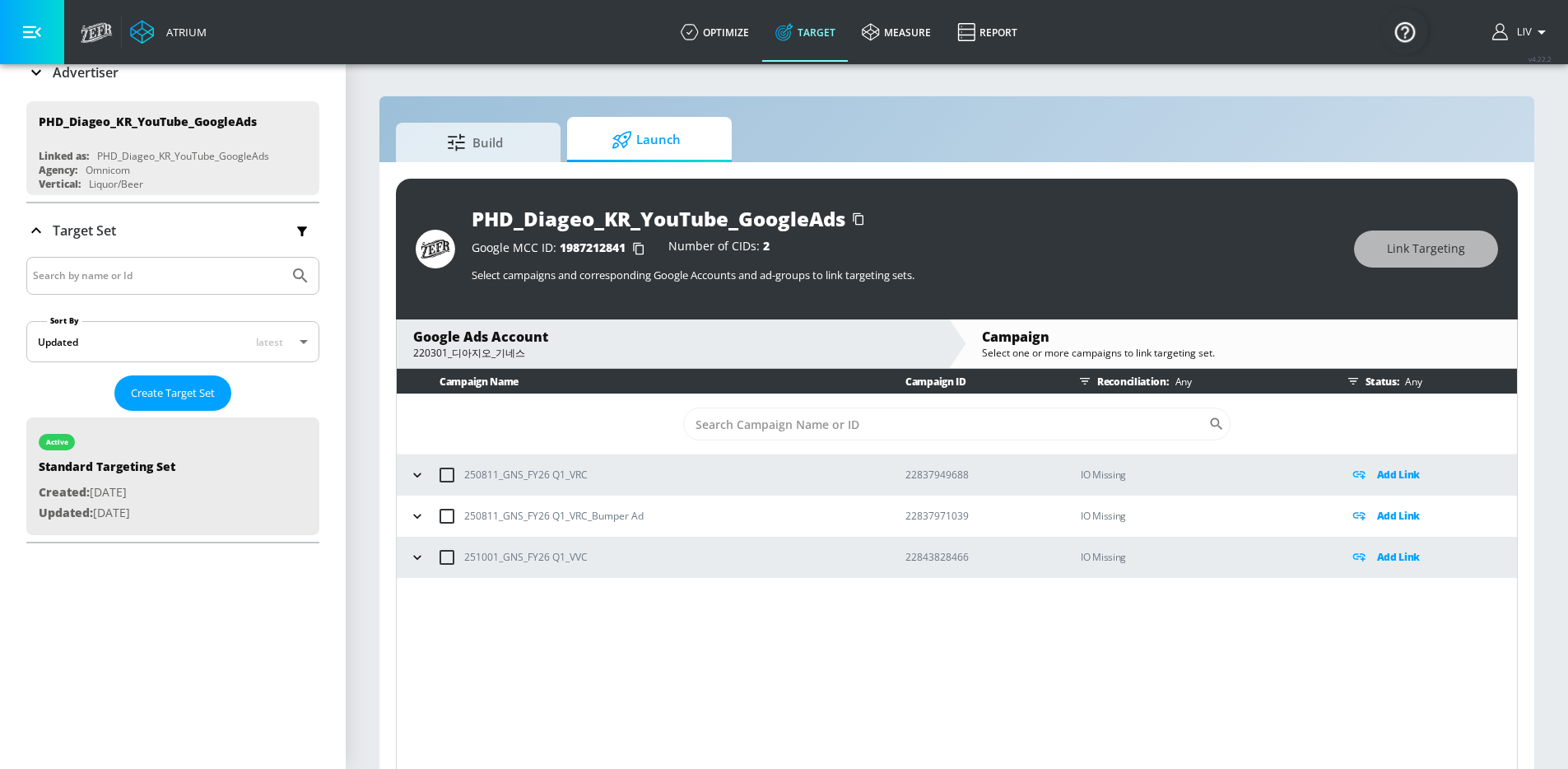
click at [632, 359] on div "220301_디아지오_기네스" at bounding box center [673, 353] width 519 height 15
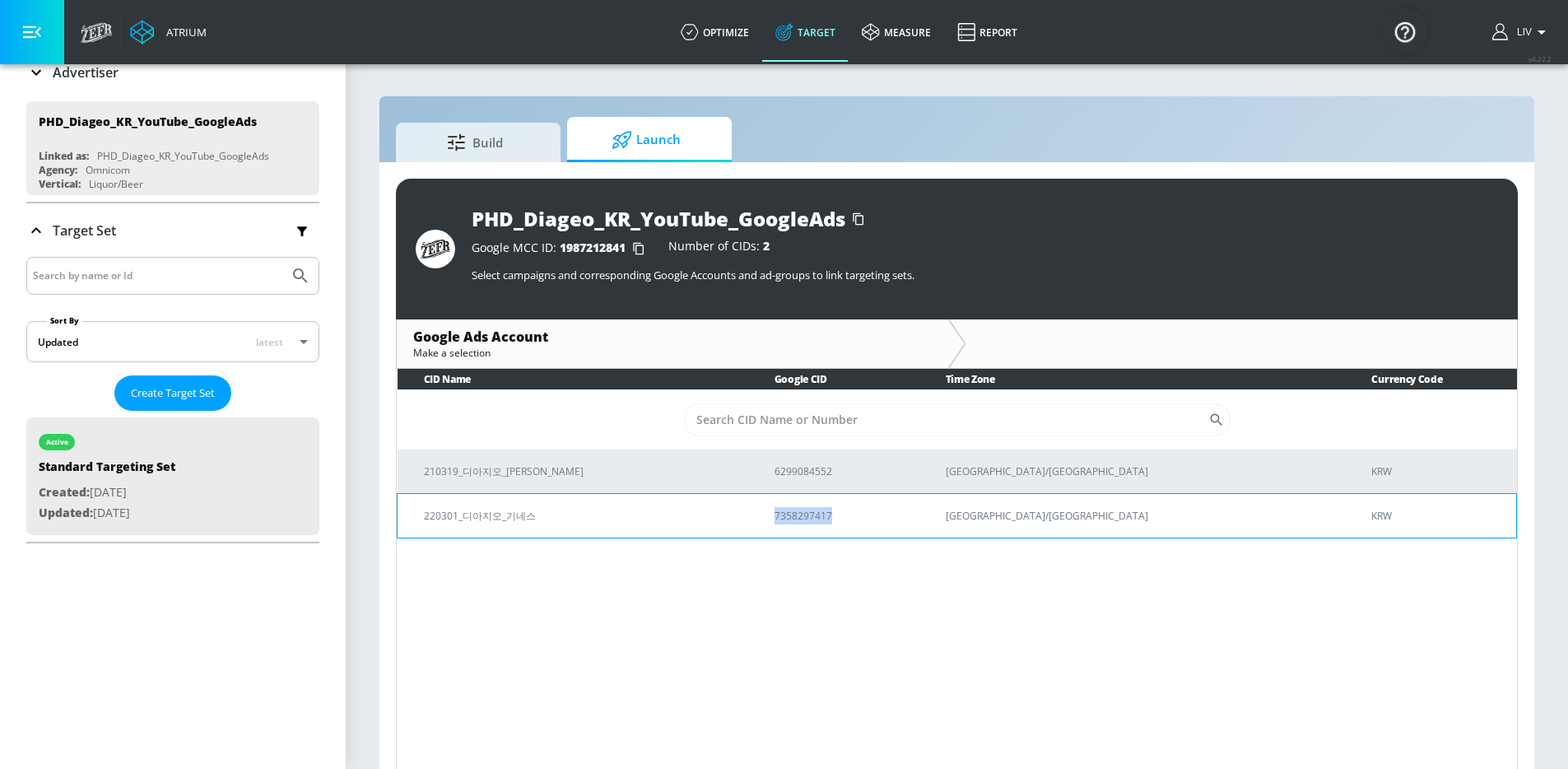
copy p "7358297417"
click at [579, 516] on p "220301_디아지오_기네스" at bounding box center [579, 515] width 311 height 17
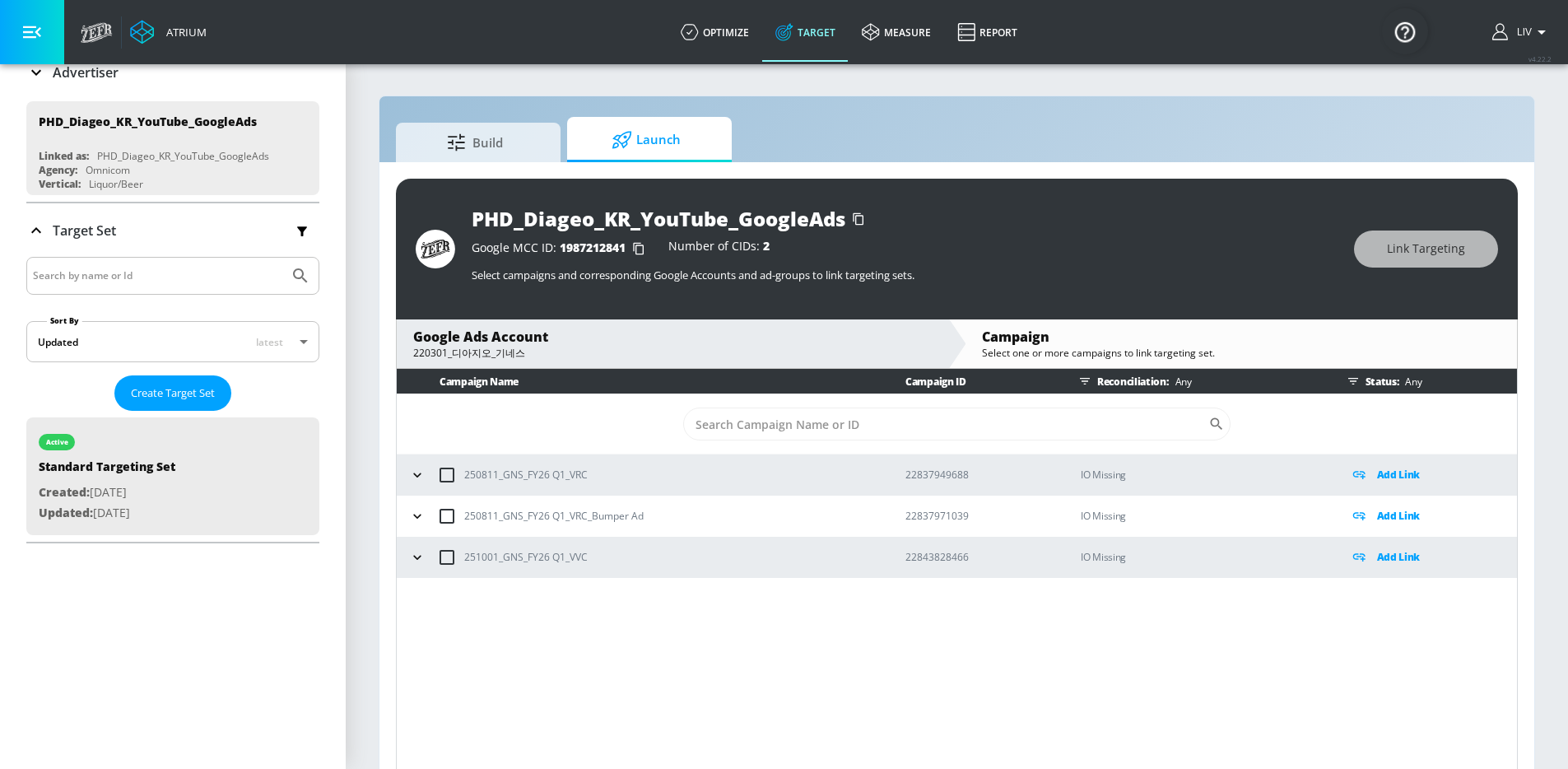
click at [1390, 479] on p "Add Link" at bounding box center [1399, 475] width 43 height 19
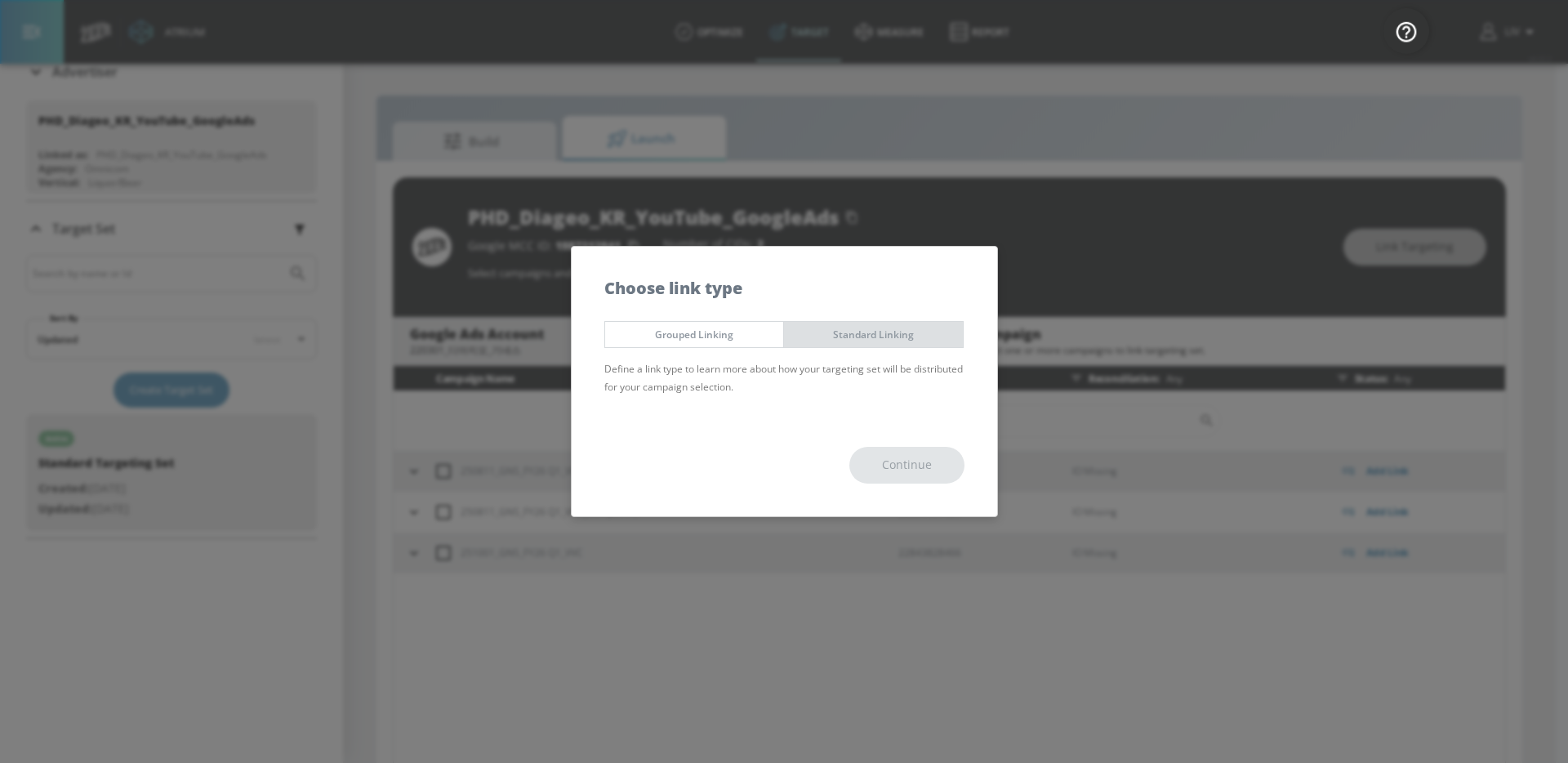
click at [851, 345] on button "Standard Linking" at bounding box center [874, 334] width 181 height 27
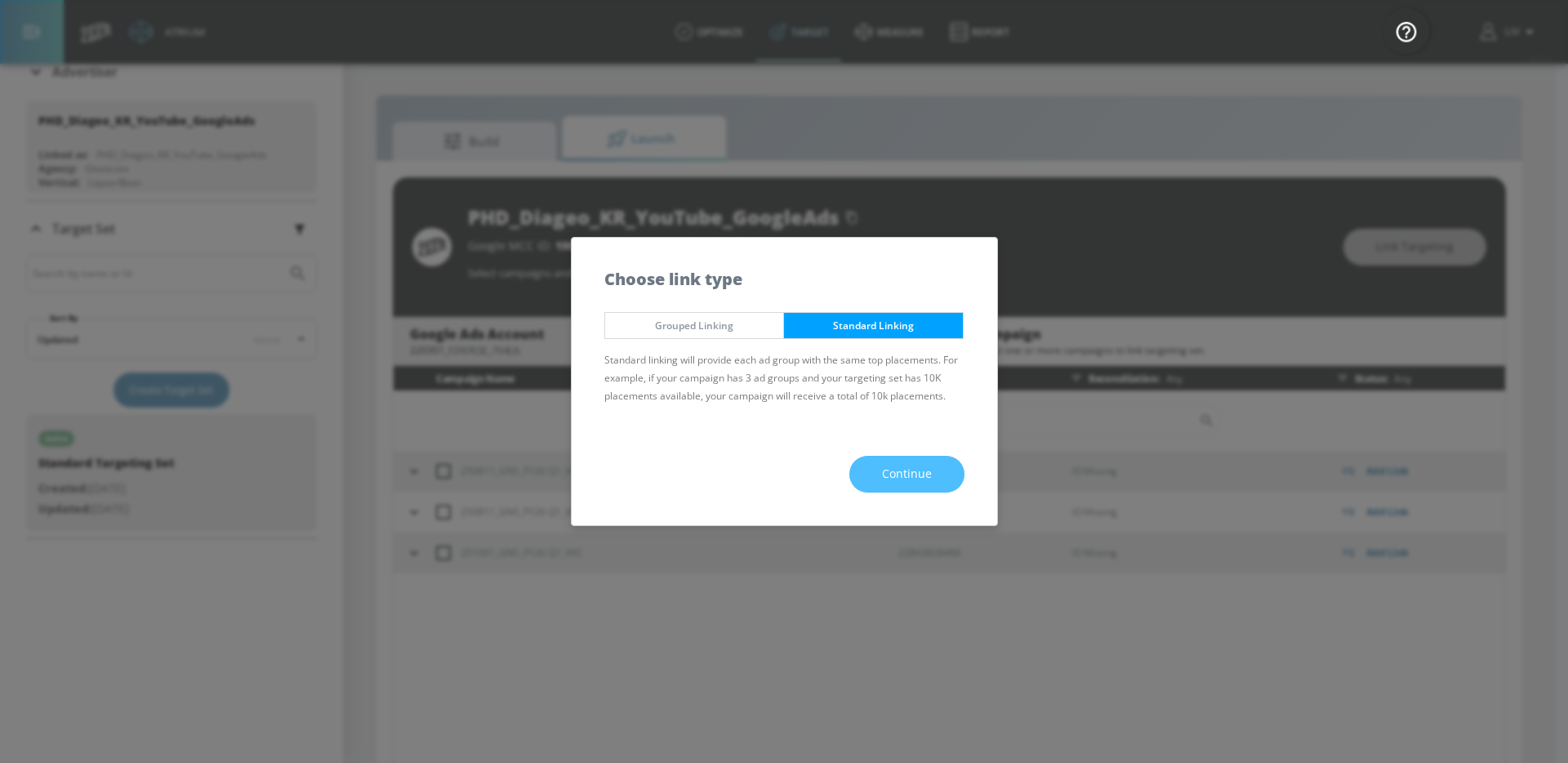
click at [917, 465] on span "Continue" at bounding box center [907, 474] width 49 height 21
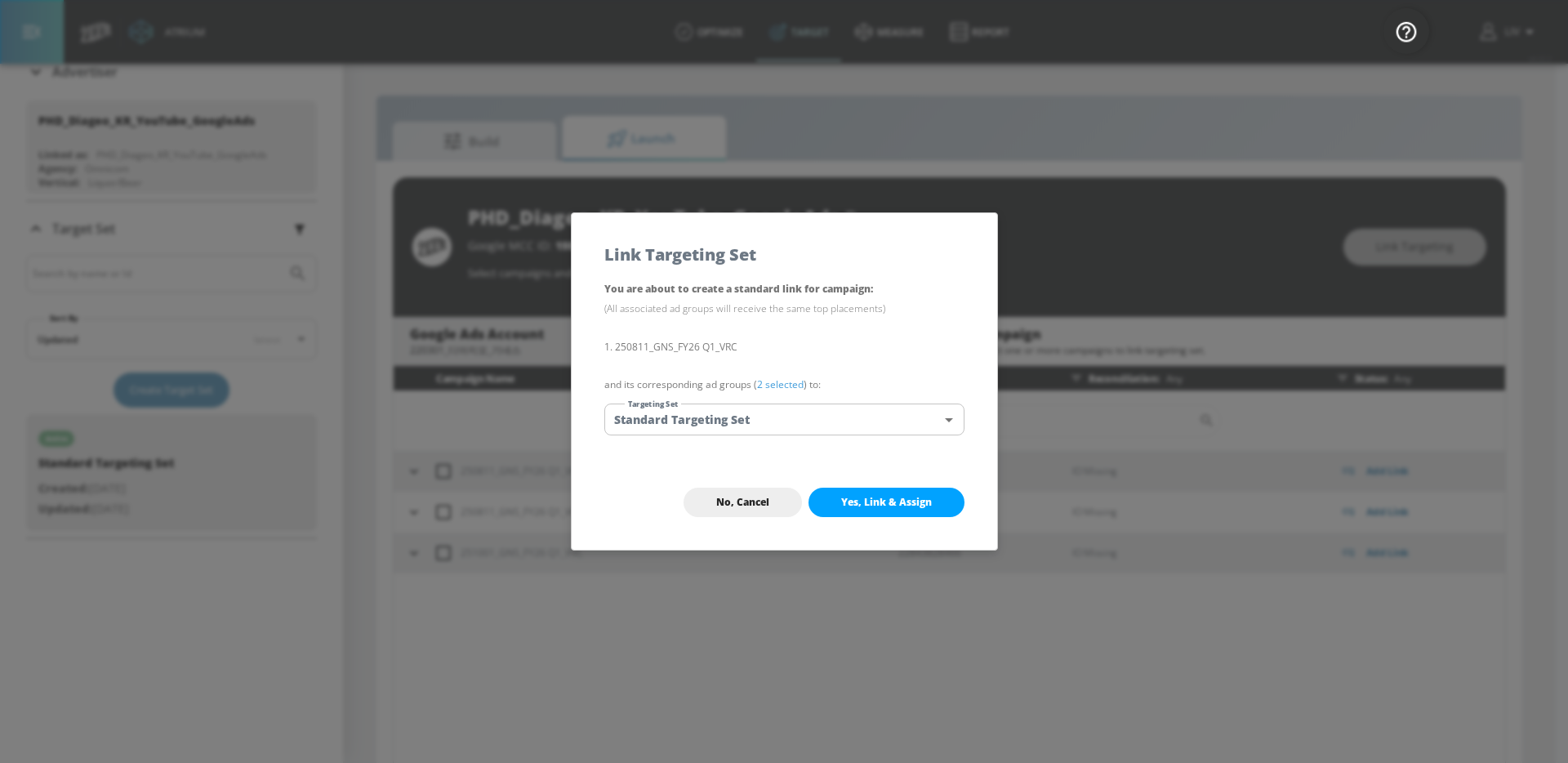
click at [883, 500] on span "Yes, Link & Assign" at bounding box center [886, 502] width 90 height 13
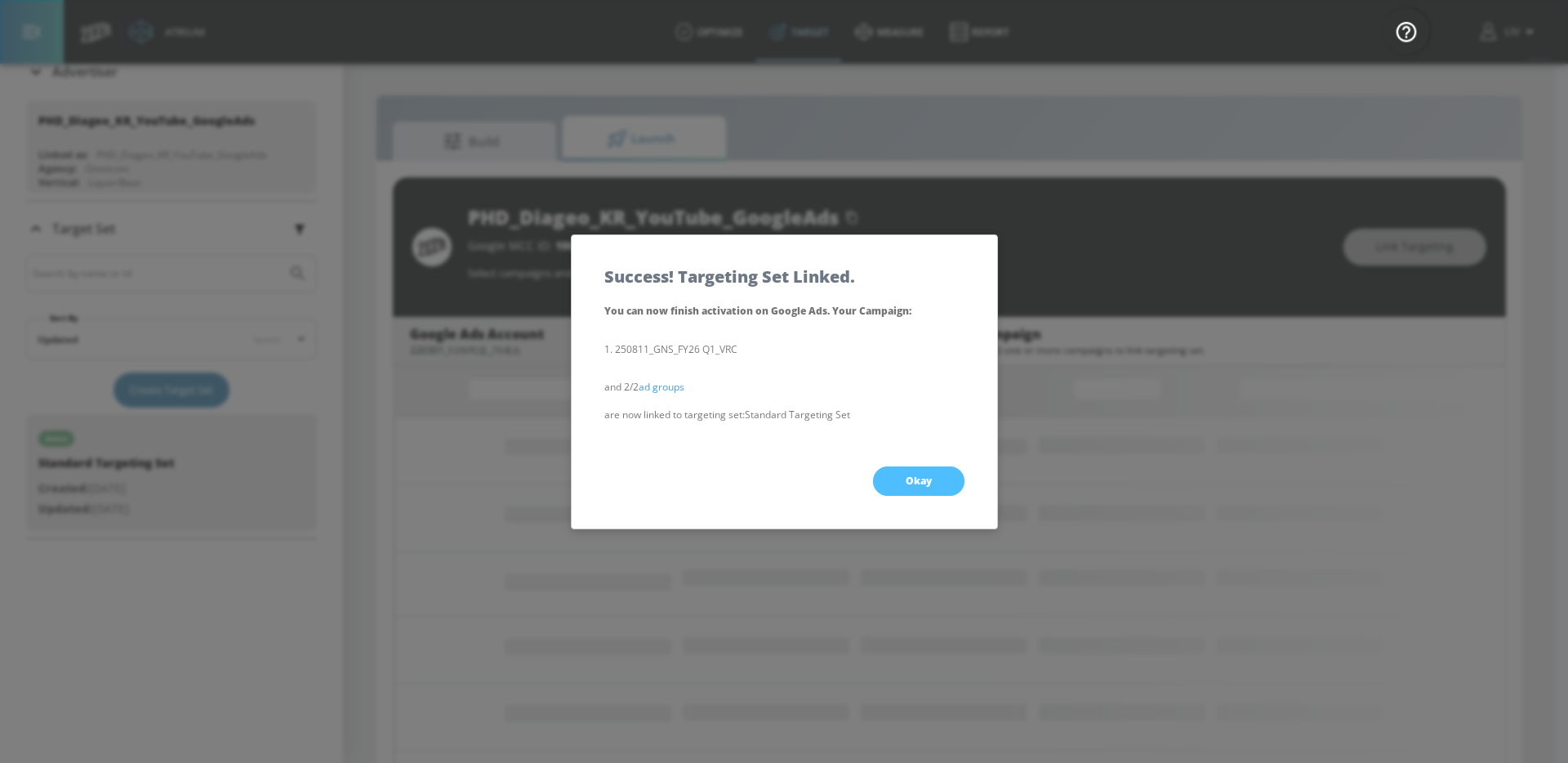
click at [895, 479] on button "Okay" at bounding box center [919, 481] width 91 height 30
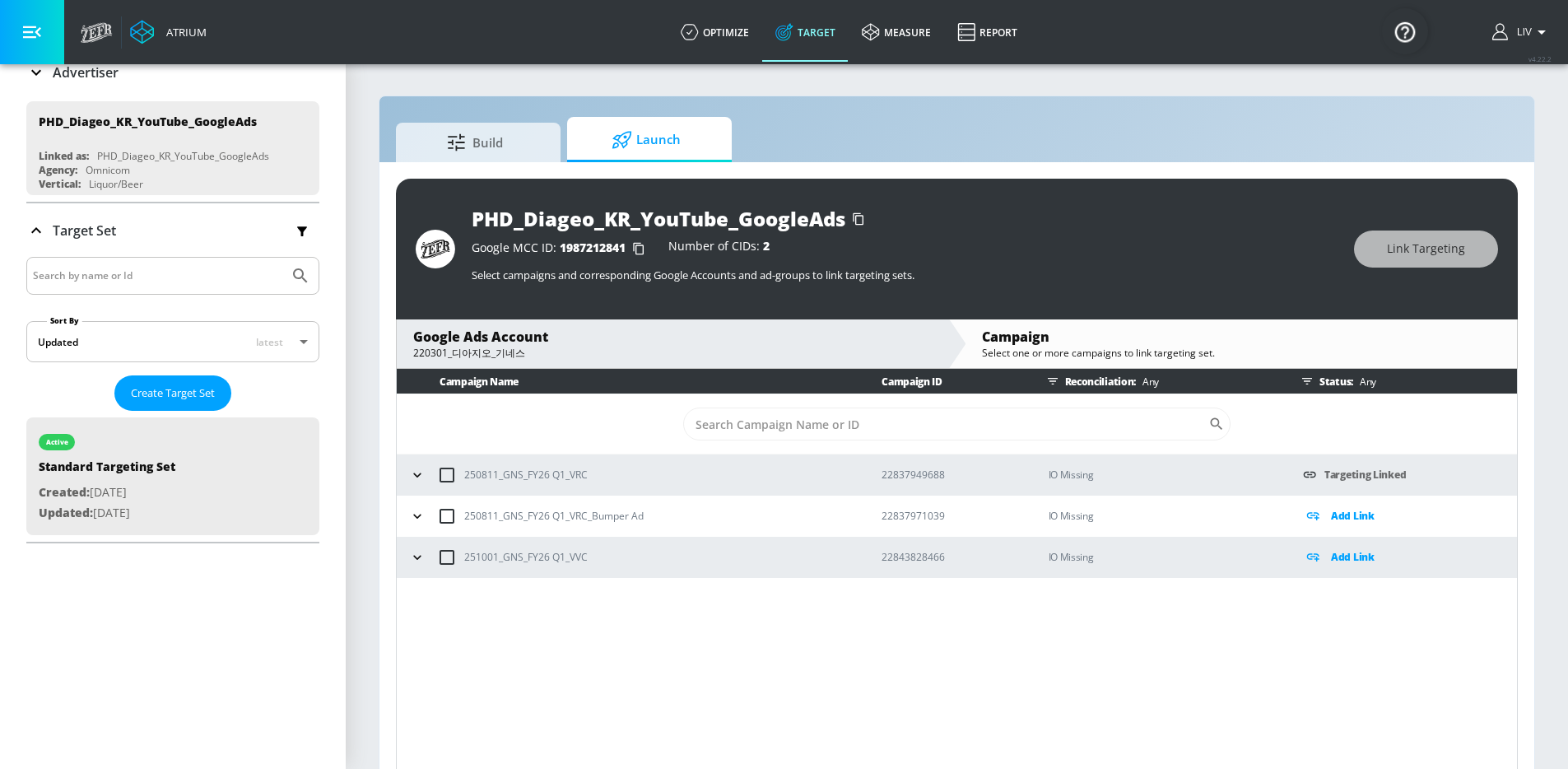
click at [1347, 513] on p "Add Link" at bounding box center [1353, 515] width 43 height 19
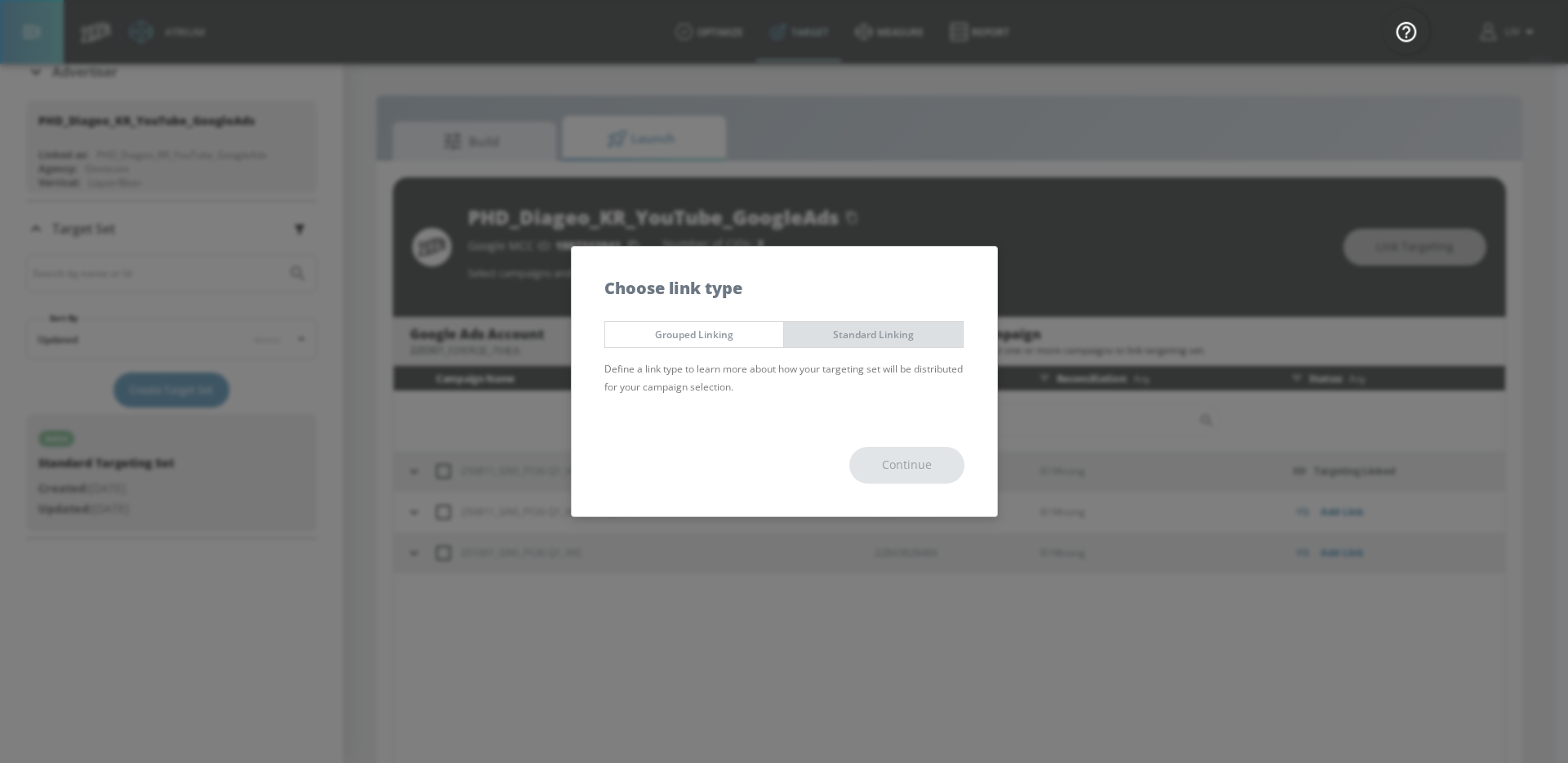
click at [917, 339] on span "Standard Linking" at bounding box center [873, 334] width 154 height 17
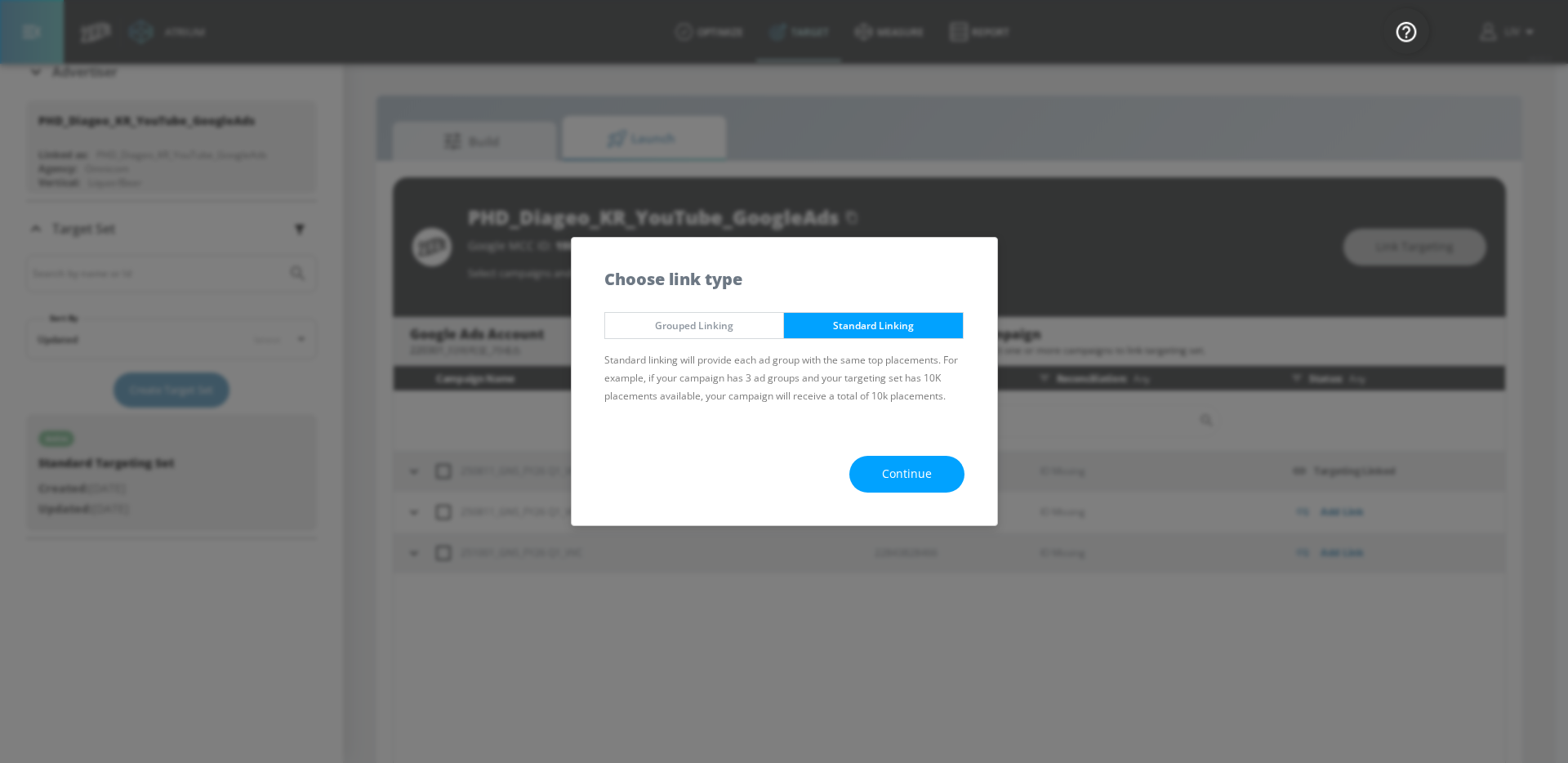
click at [900, 465] on span "Continue" at bounding box center [907, 474] width 49 height 21
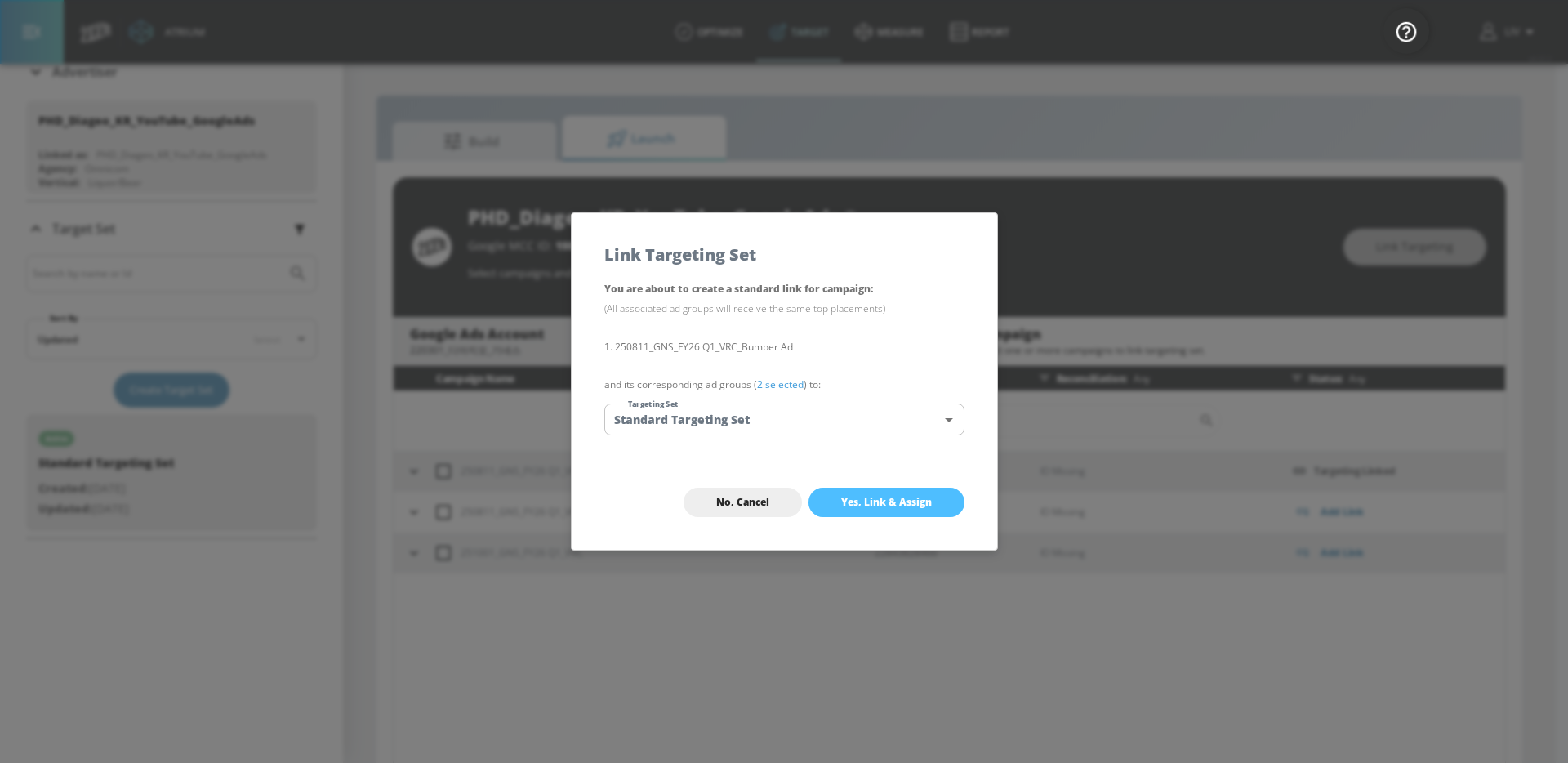
click at [927, 512] on button "Yes, Link & Assign" at bounding box center [886, 503] width 156 height 30
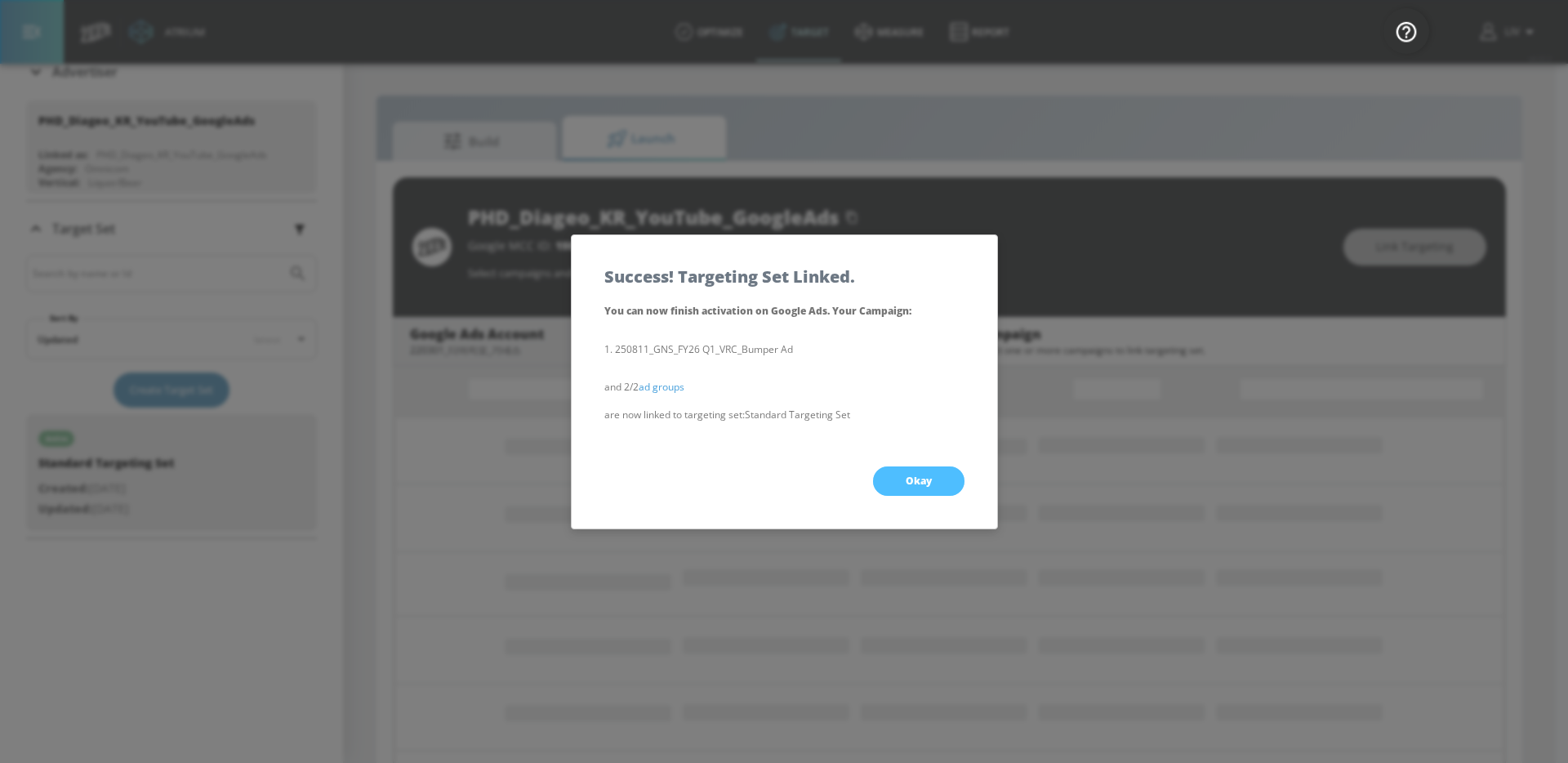
click at [917, 494] on button "Okay" at bounding box center [919, 481] width 91 height 30
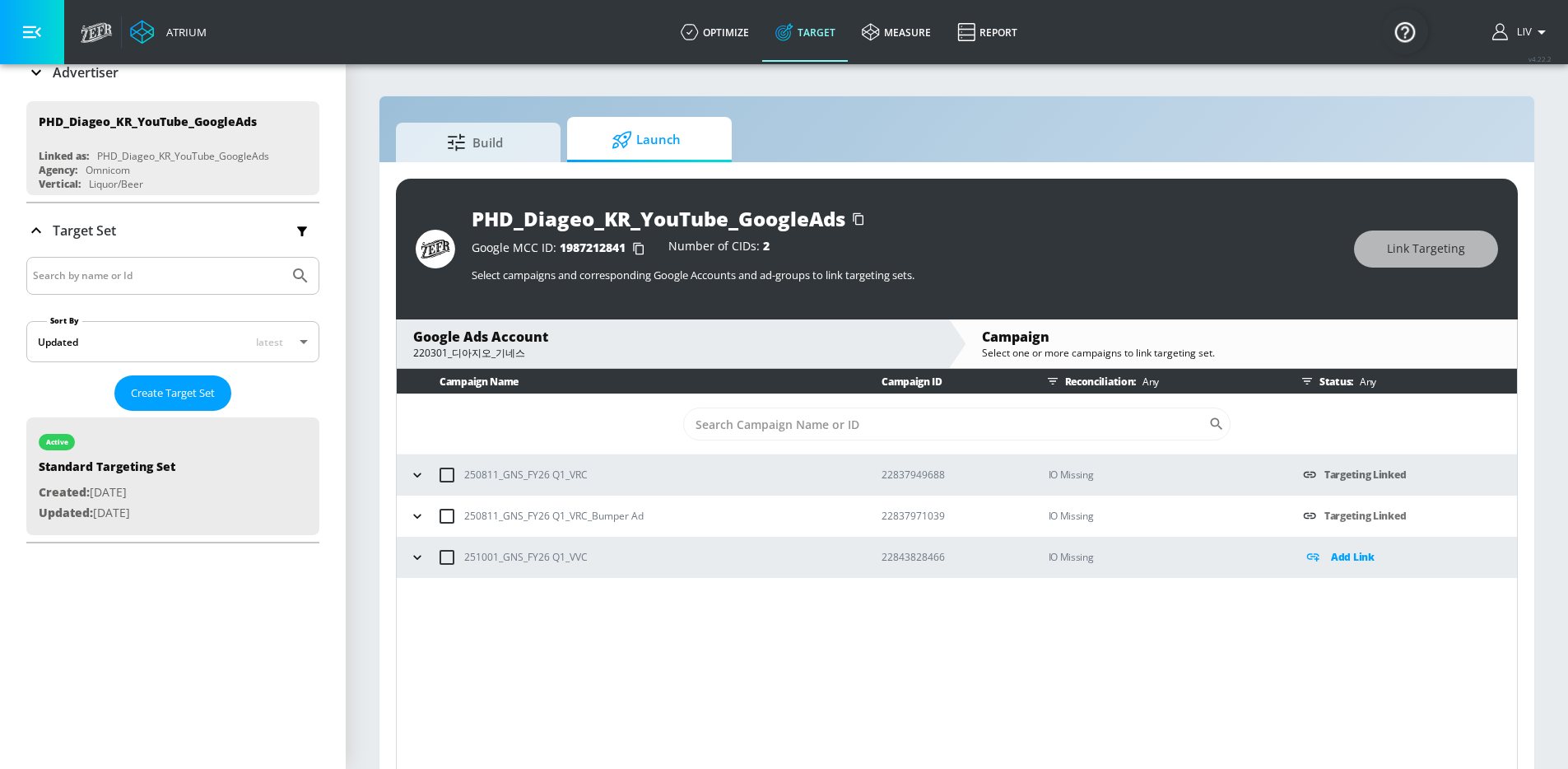
click at [1353, 557] on p "Add Link" at bounding box center [1353, 557] width 43 height 19
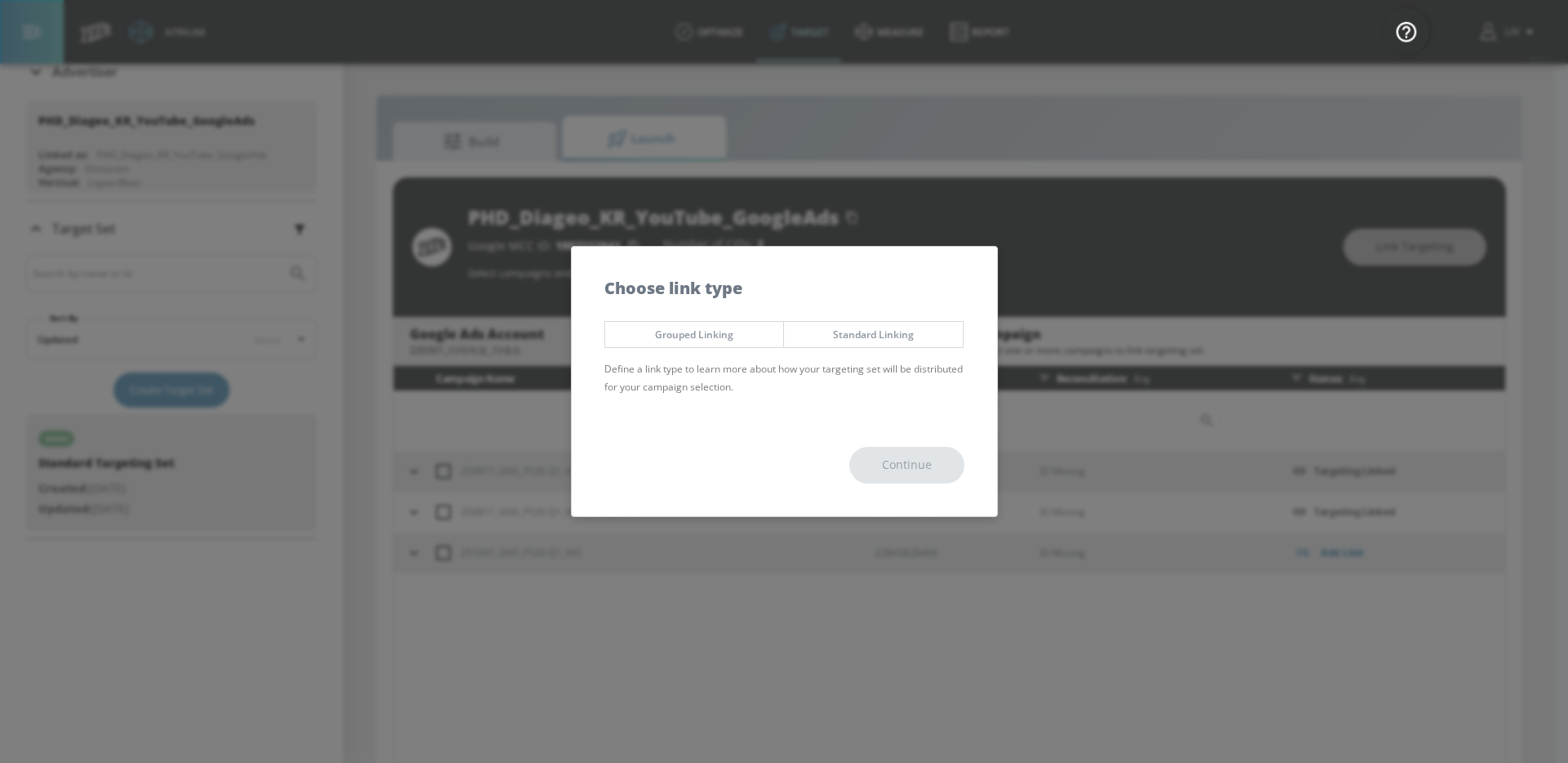
click at [922, 340] on span "Standard Linking" at bounding box center [873, 334] width 154 height 17
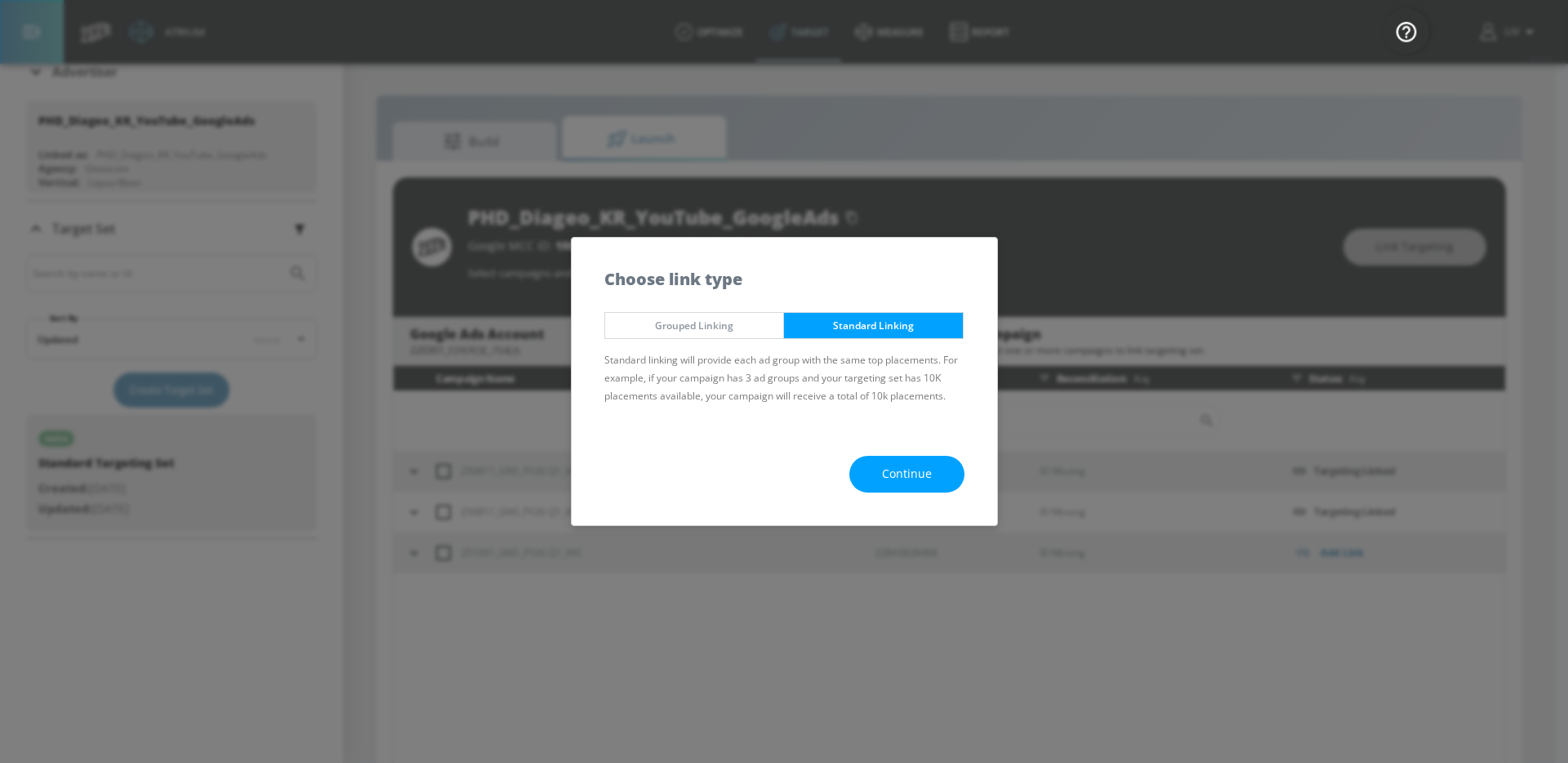
click at [905, 469] on span "Continue" at bounding box center [907, 474] width 49 height 21
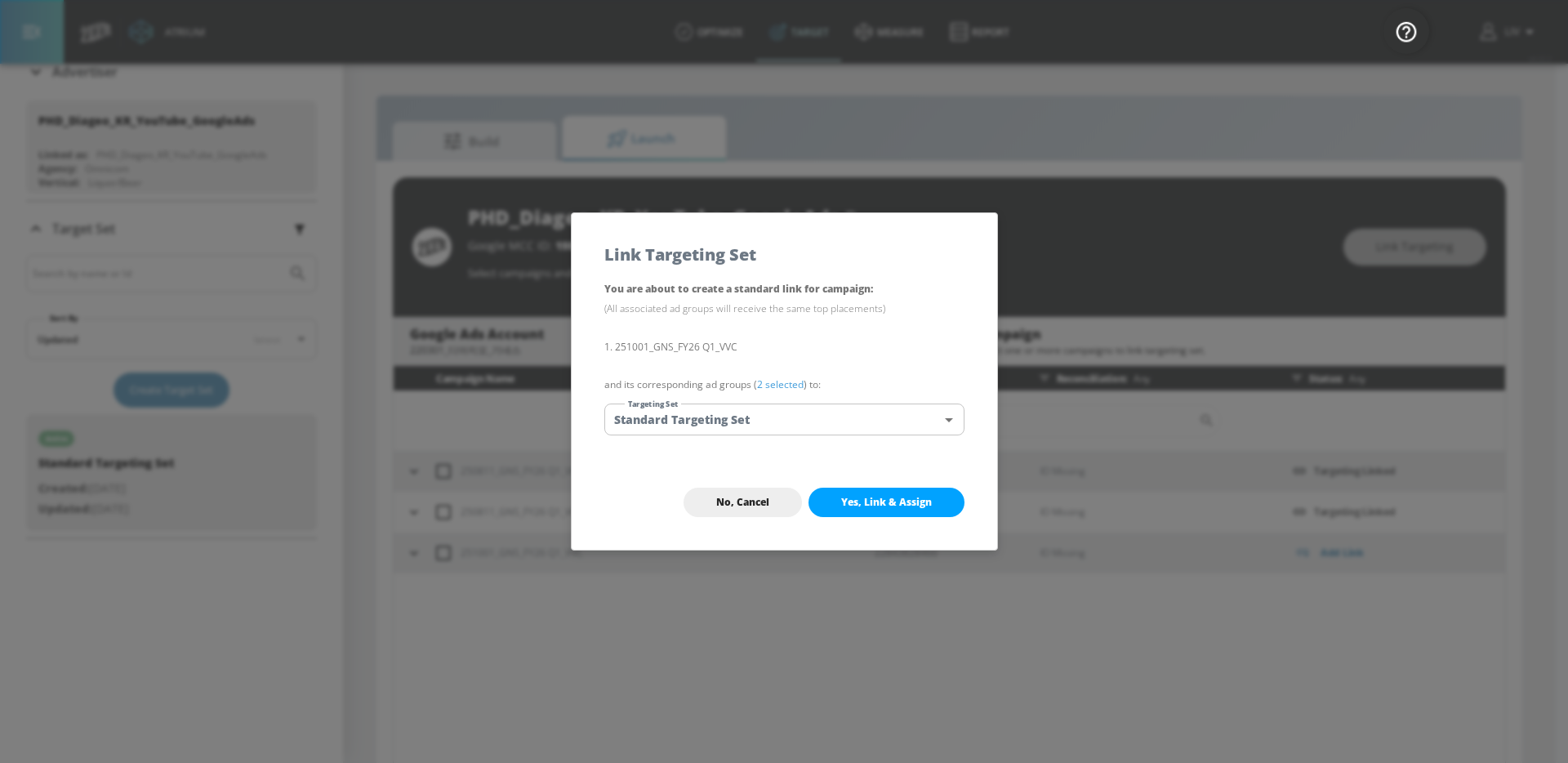
click at [928, 508] on span "Yes, Link & Assign" at bounding box center [886, 502] width 90 height 13
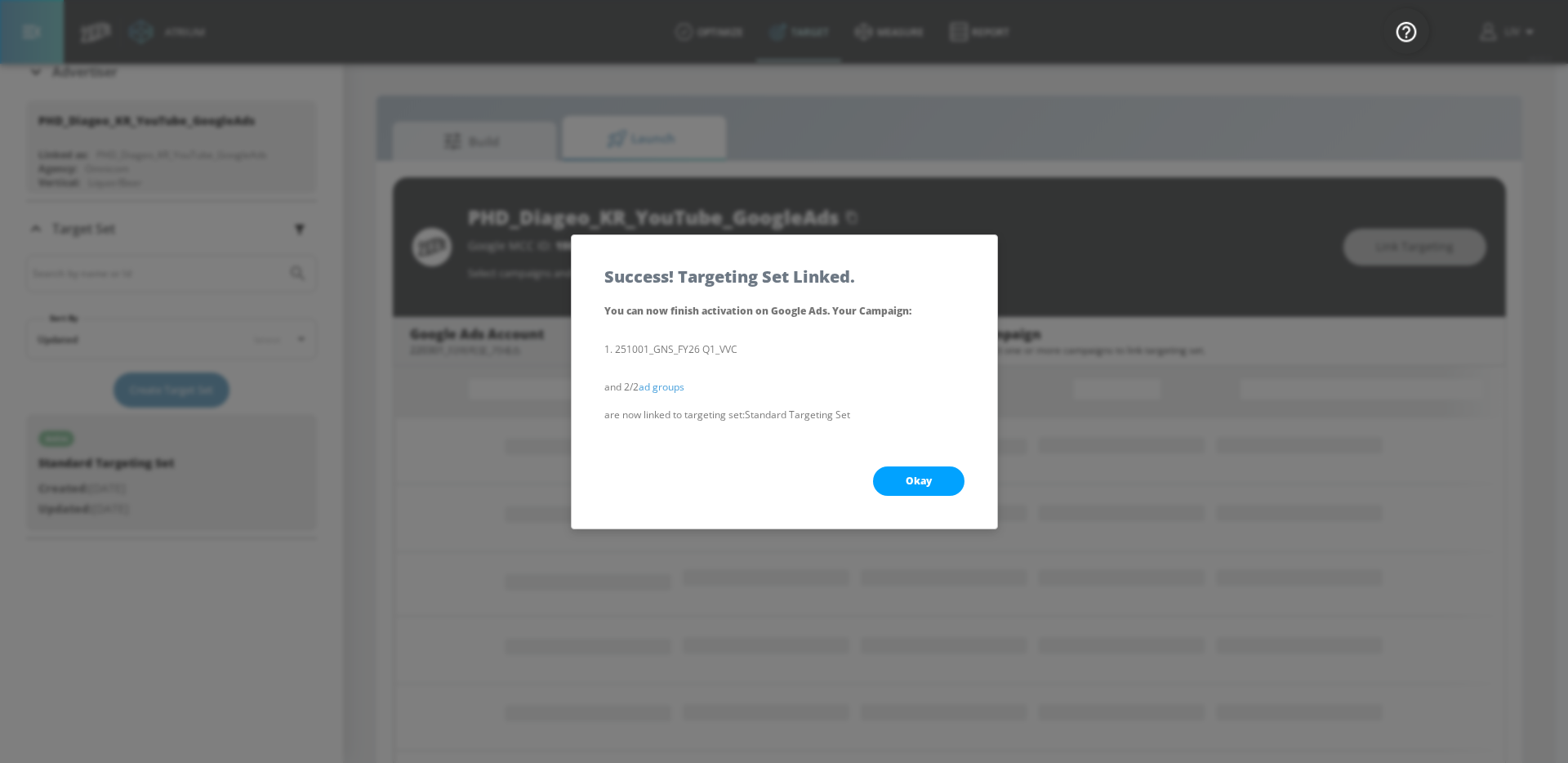
click at [911, 466] on button "Okay" at bounding box center [919, 481] width 91 height 30
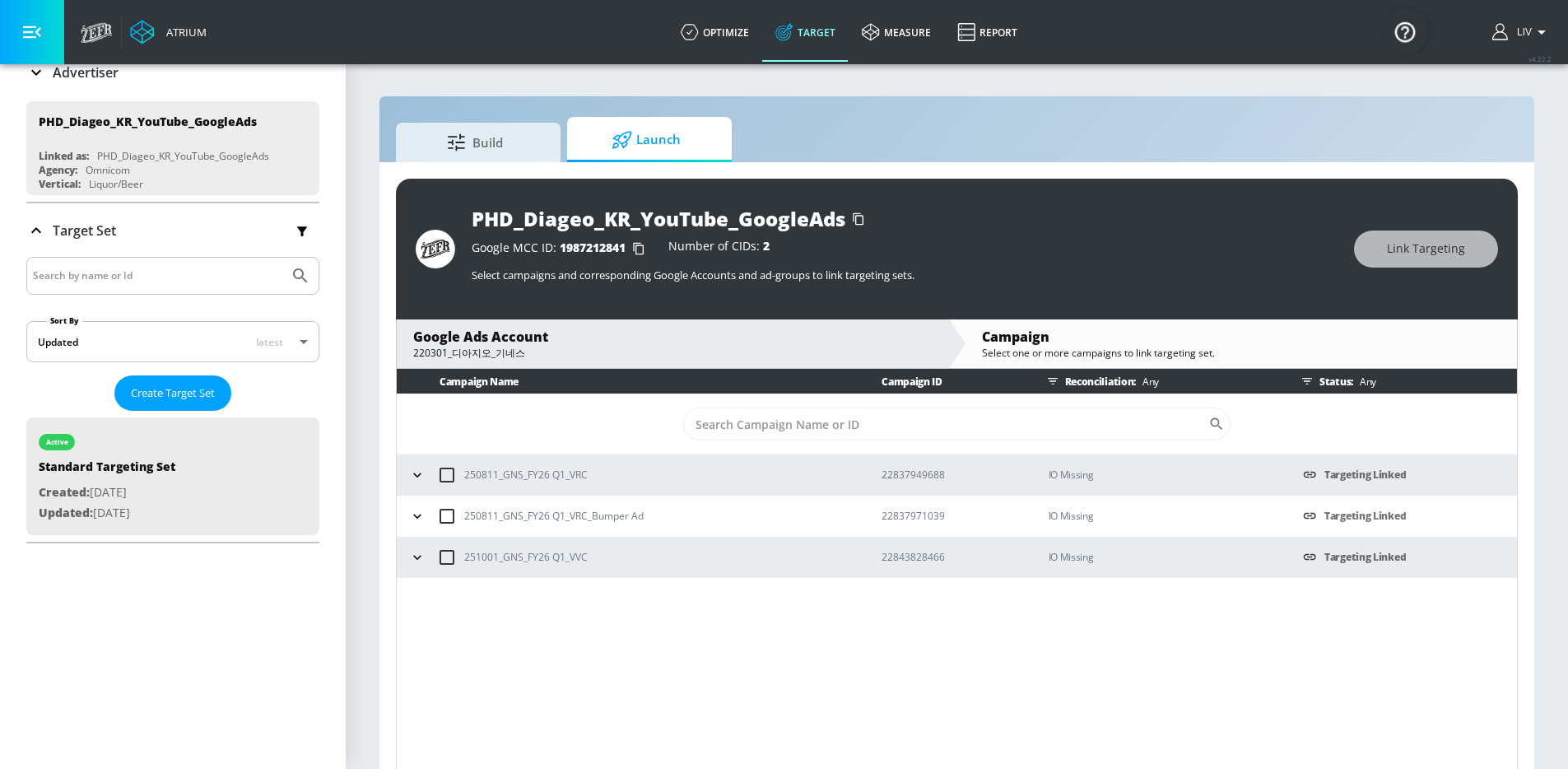
click at [556, 468] on p "250811_GNS_FY26 Q1_VRC" at bounding box center [525, 475] width 123 height 17
copy p "250811_GNS_FY26 Q1_VRC"
copy p "22837949688"
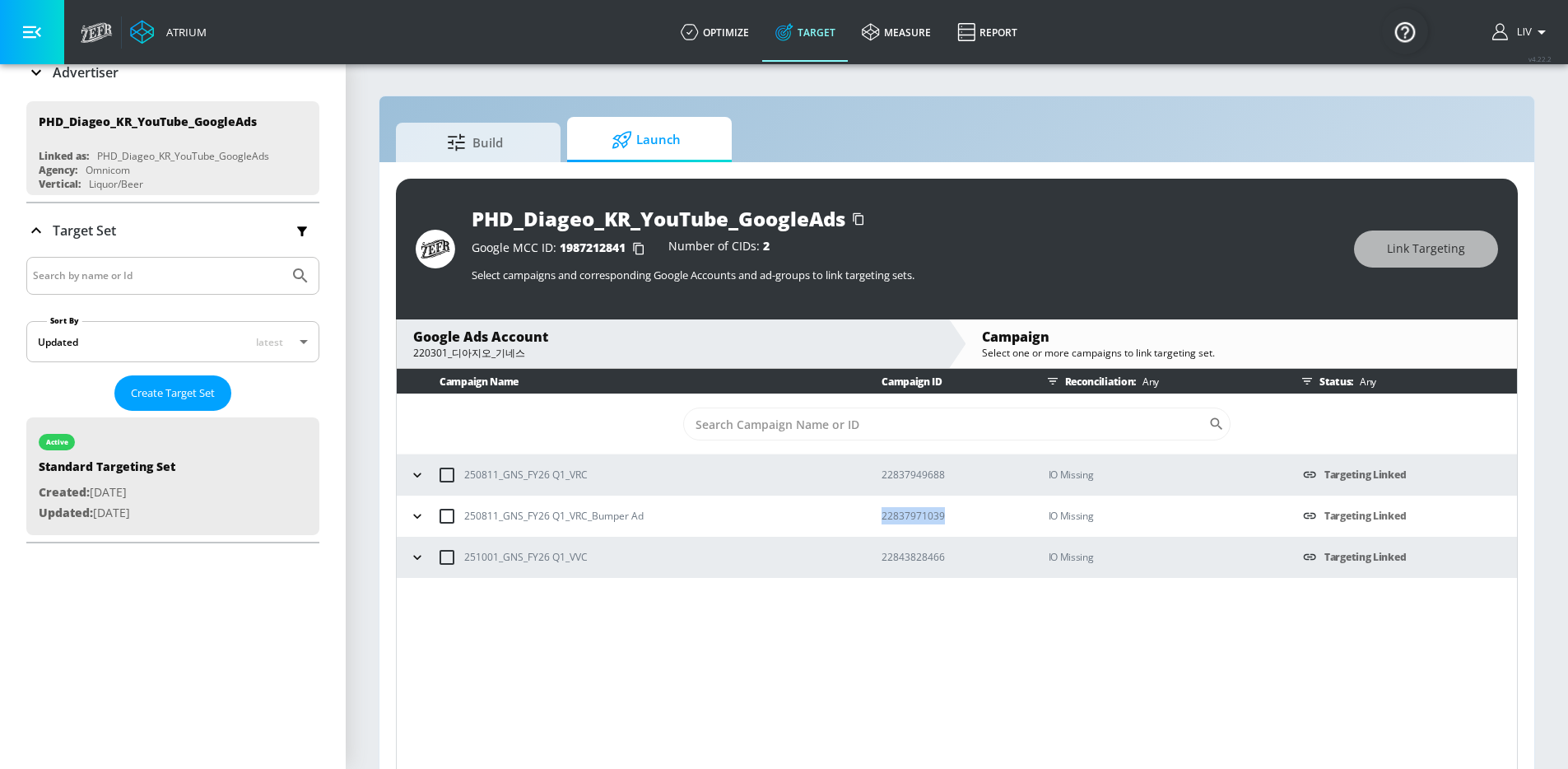
copy p "22837971039"
click at [601, 513] on p "250811_GNS_FY26 Q1_VRC_Bumper Ad" at bounding box center [554, 515] width 180 height 17
copy p "250811_GNS_FY26 Q1_VRC_Bumper Ad"
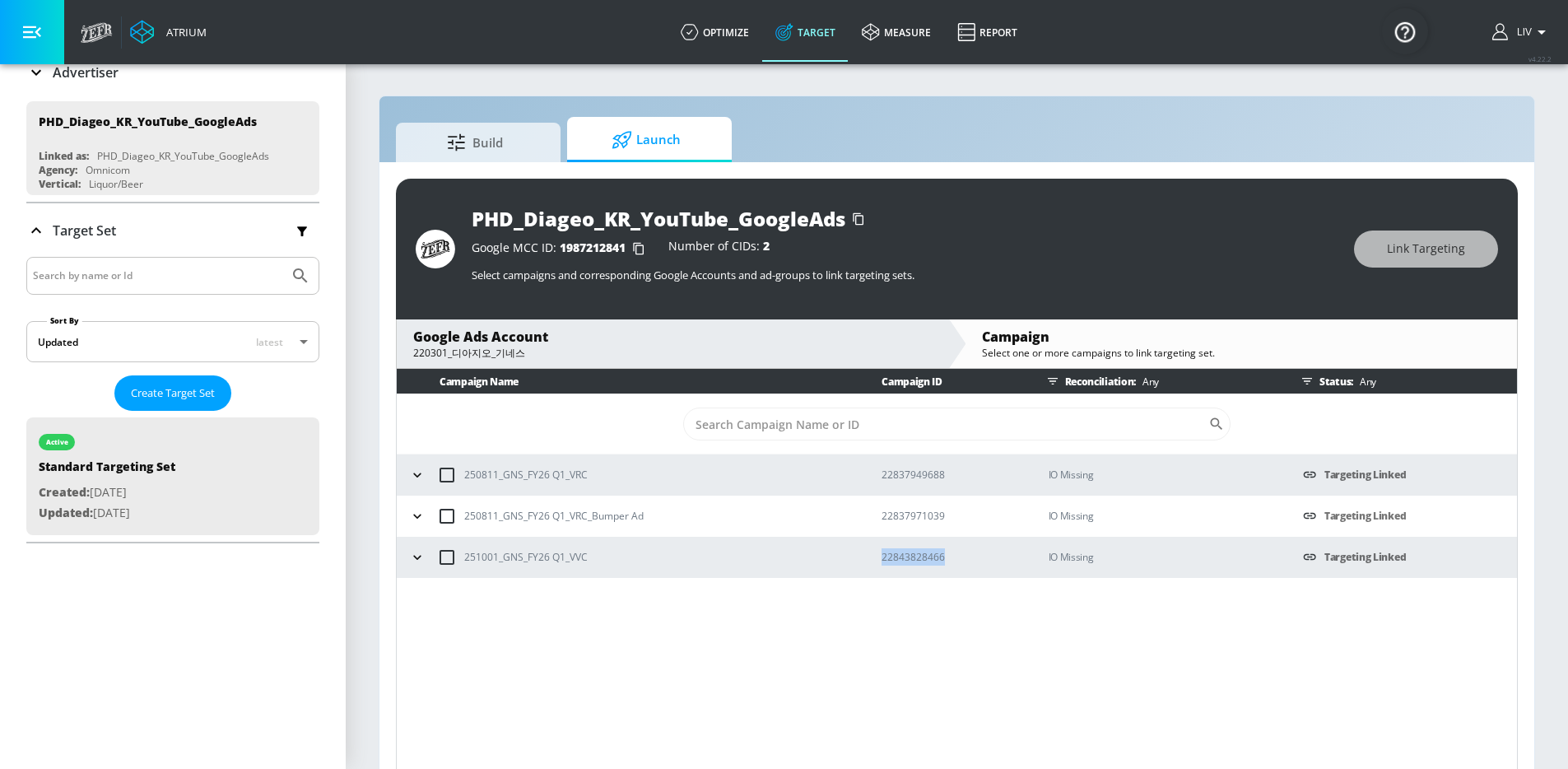
copy p "22843828466"
click at [543, 561] on p "251001_GNS_FY26 Q1_VVC" at bounding box center [525, 557] width 123 height 17
click at [543, 559] on p "251001_GNS_FY26 Q1_VVC" at bounding box center [525, 557] width 123 height 17
copy p "251001_GNS_FY26"
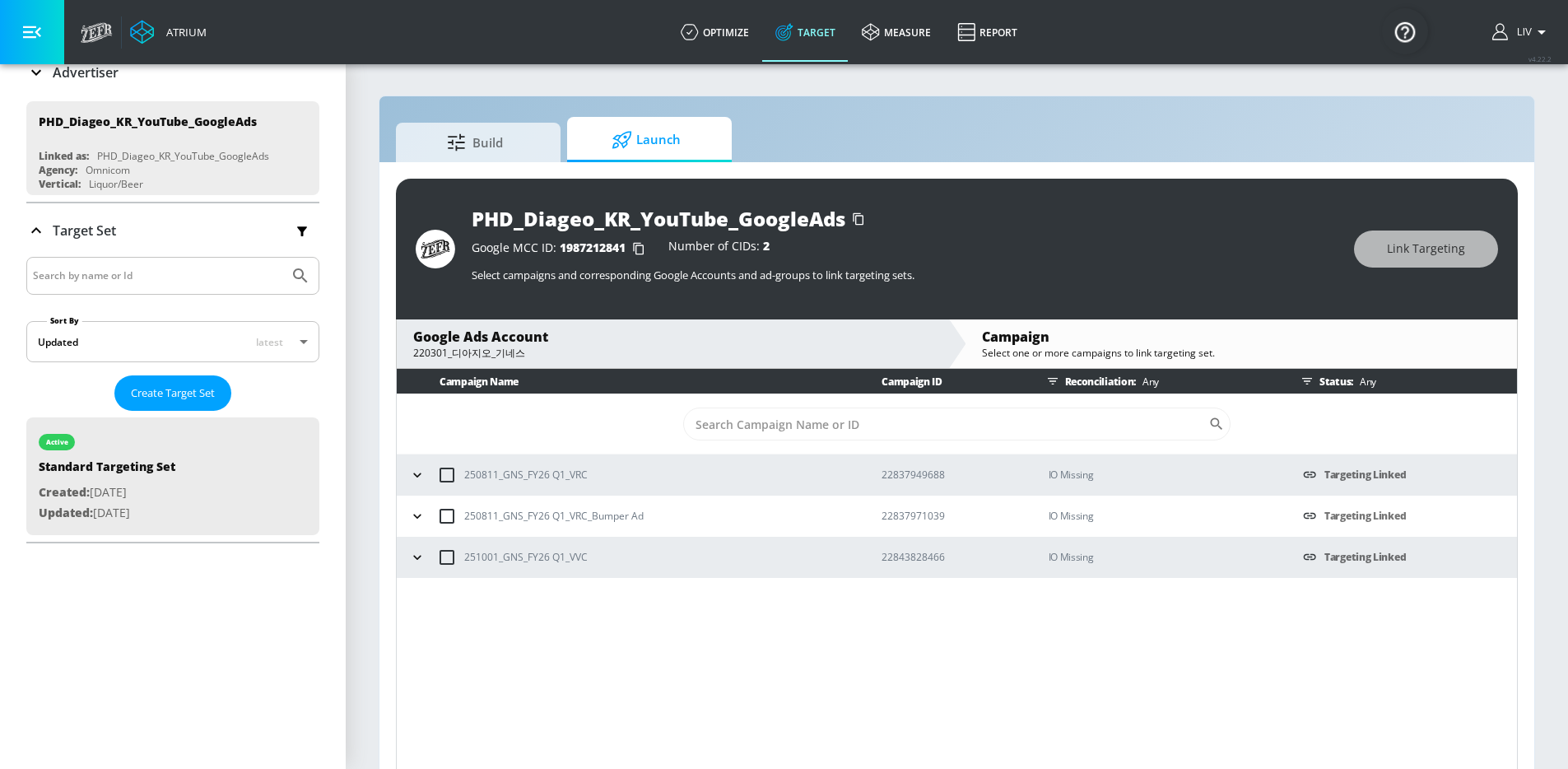
click at [557, 565] on p "251001_GNS_FY26 Q1_VVC" at bounding box center [525, 557] width 123 height 17
click at [559, 561] on p "251001_GNS_FY26 Q1_VVC" at bounding box center [525, 557] width 123 height 17
click at [1056, 640] on div "Campaign Name Campaign ID Reconciliation: Any Status: Any ​ 250811_GNS_FY26 Q1_…" at bounding box center [956, 572] width 1121 height 407
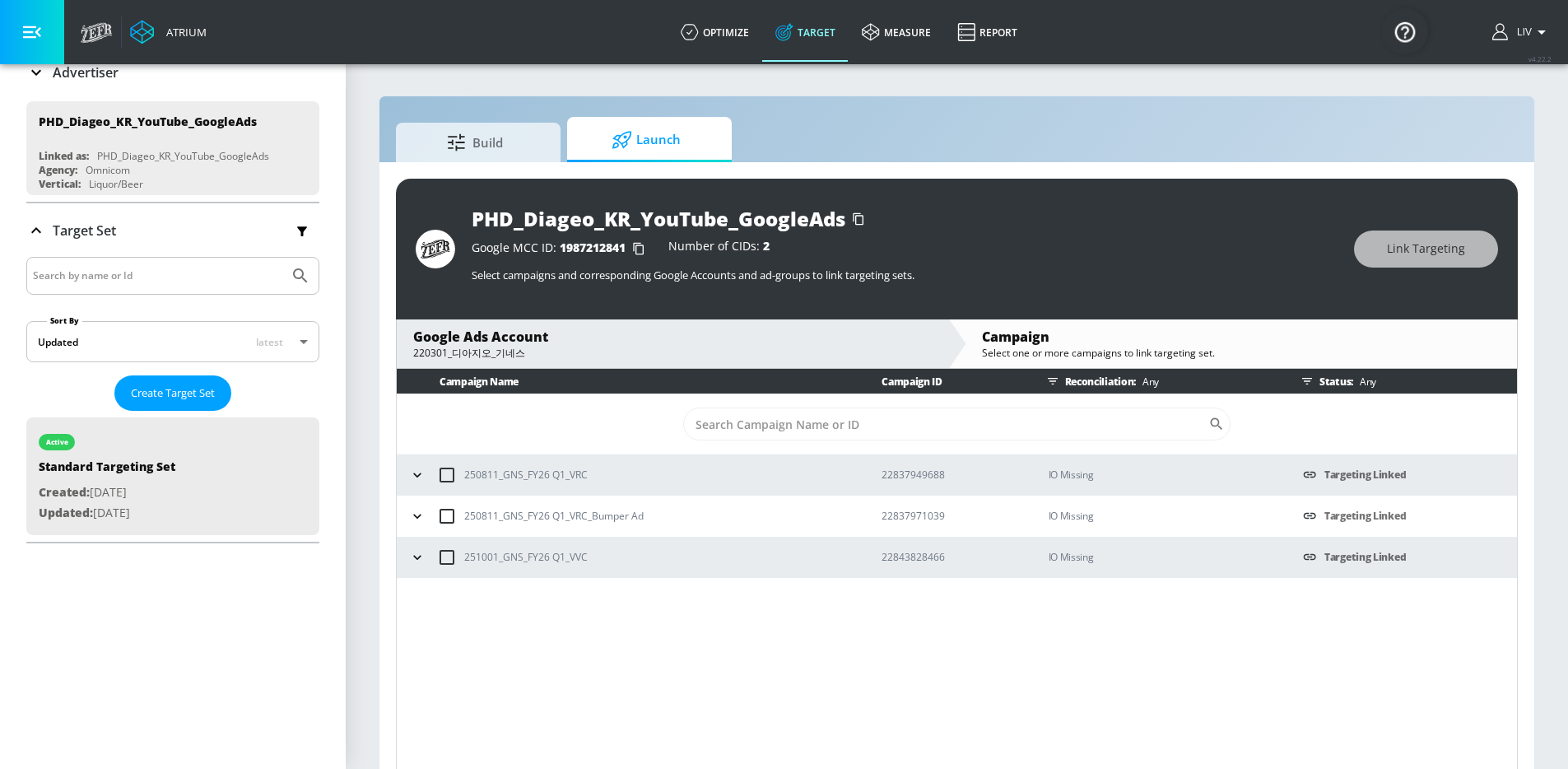
click at [851, 343] on div "Google Ads Account" at bounding box center [673, 336] width 519 height 18
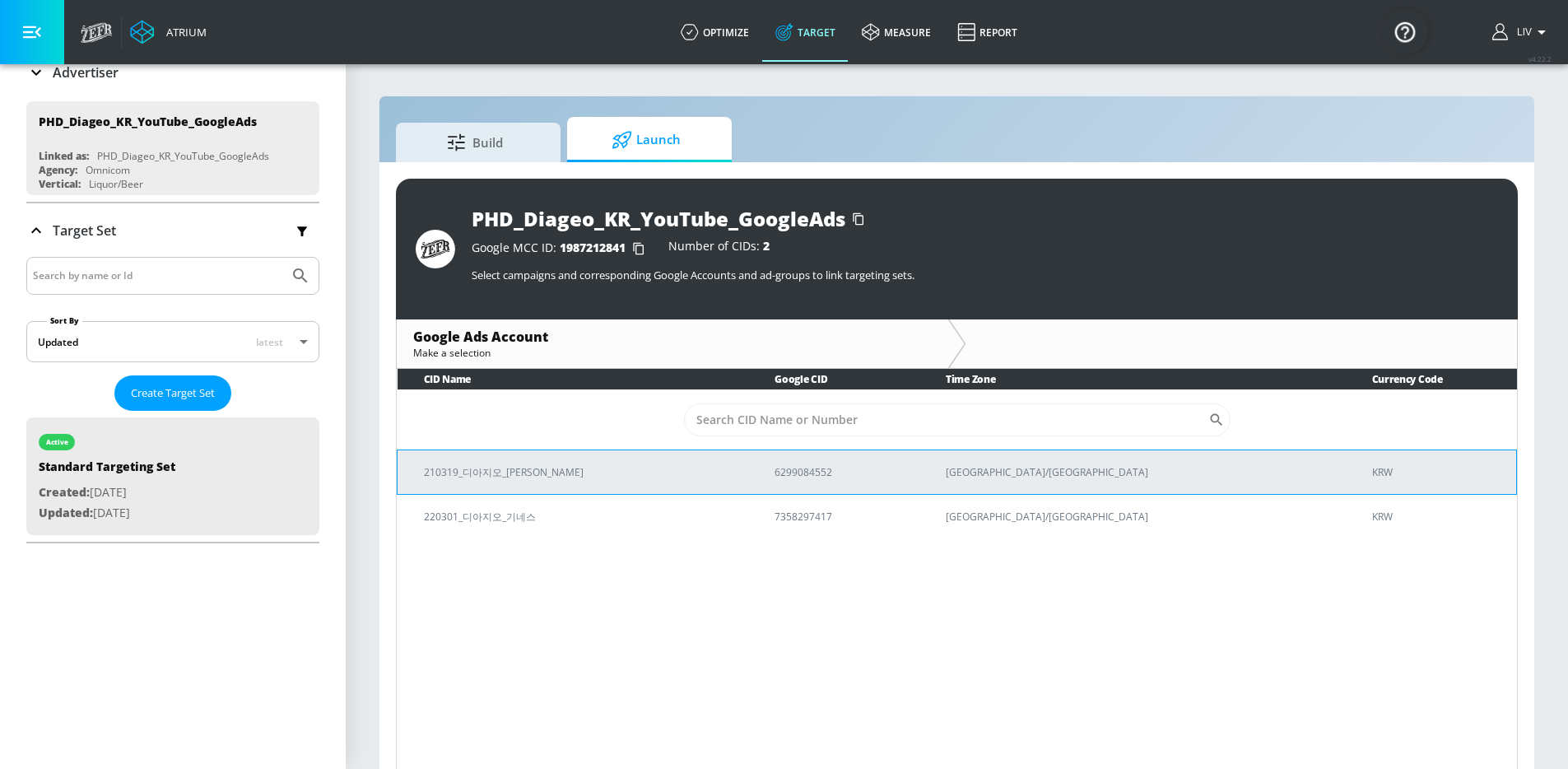
click at [851, 469] on p "6299084552" at bounding box center [840, 472] width 132 height 17
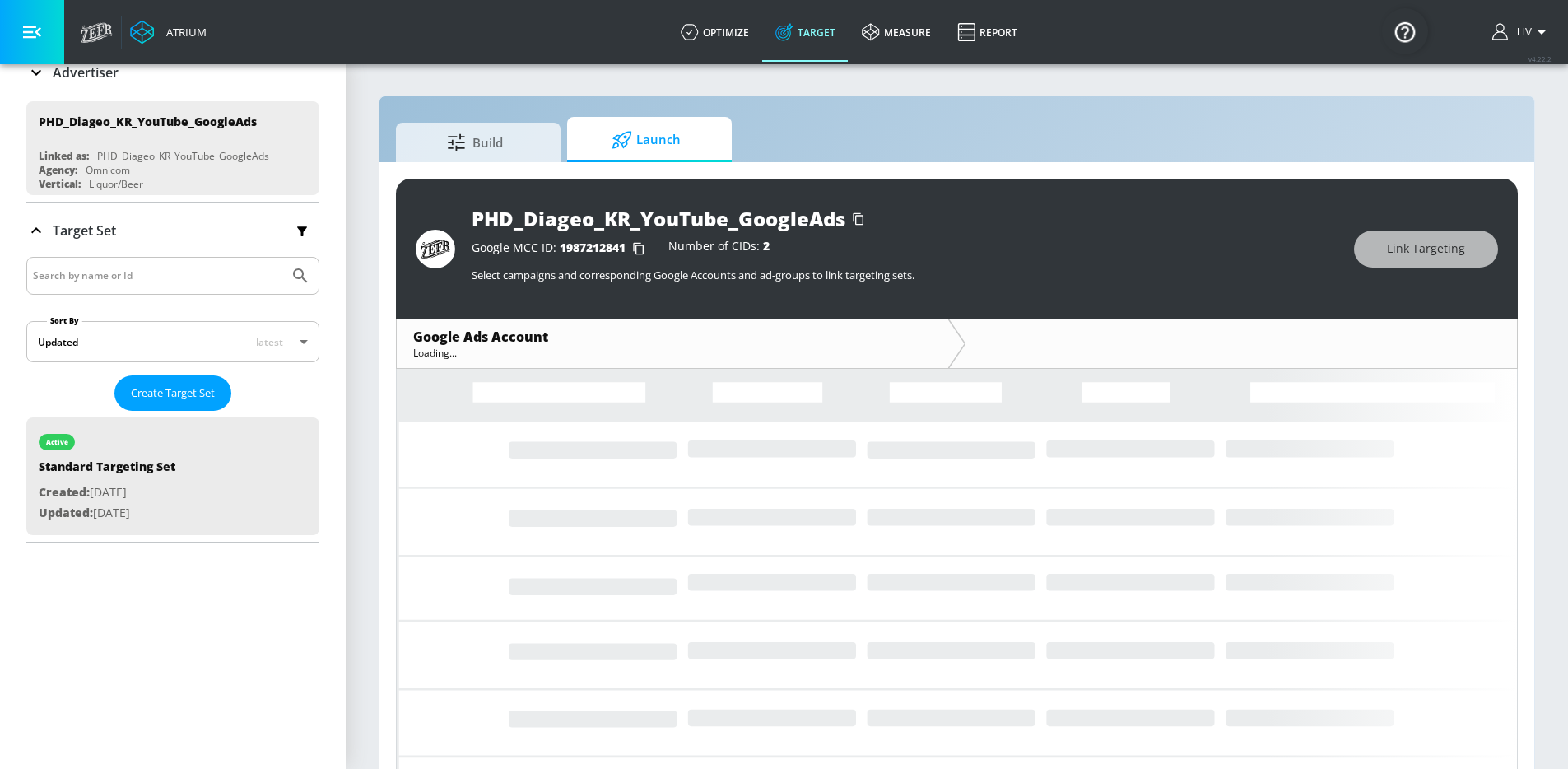
click at [606, 342] on div "Google Ads Account" at bounding box center [673, 336] width 519 height 18
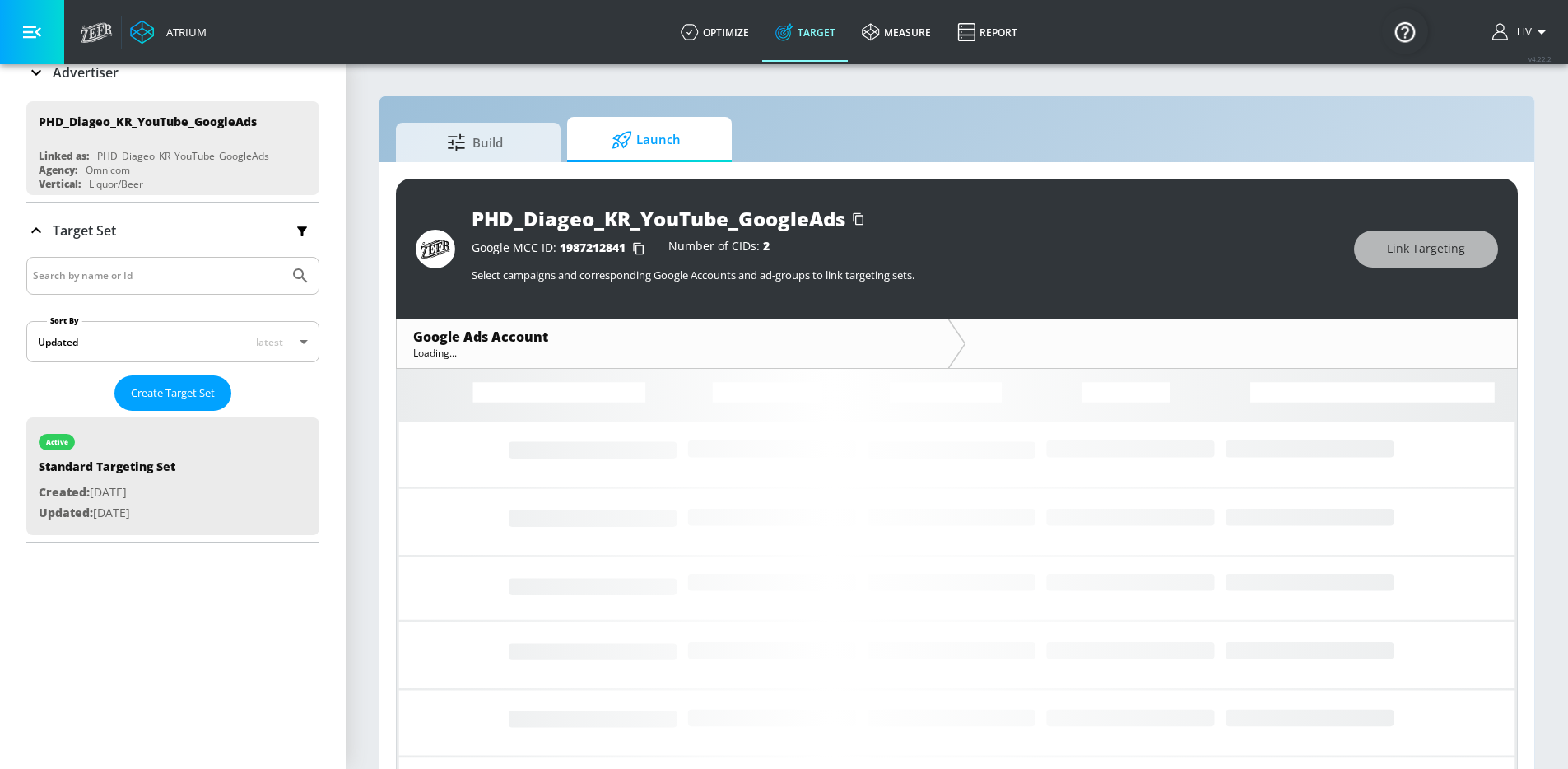
click at [513, 349] on div "Loading..." at bounding box center [673, 353] width 519 height 14
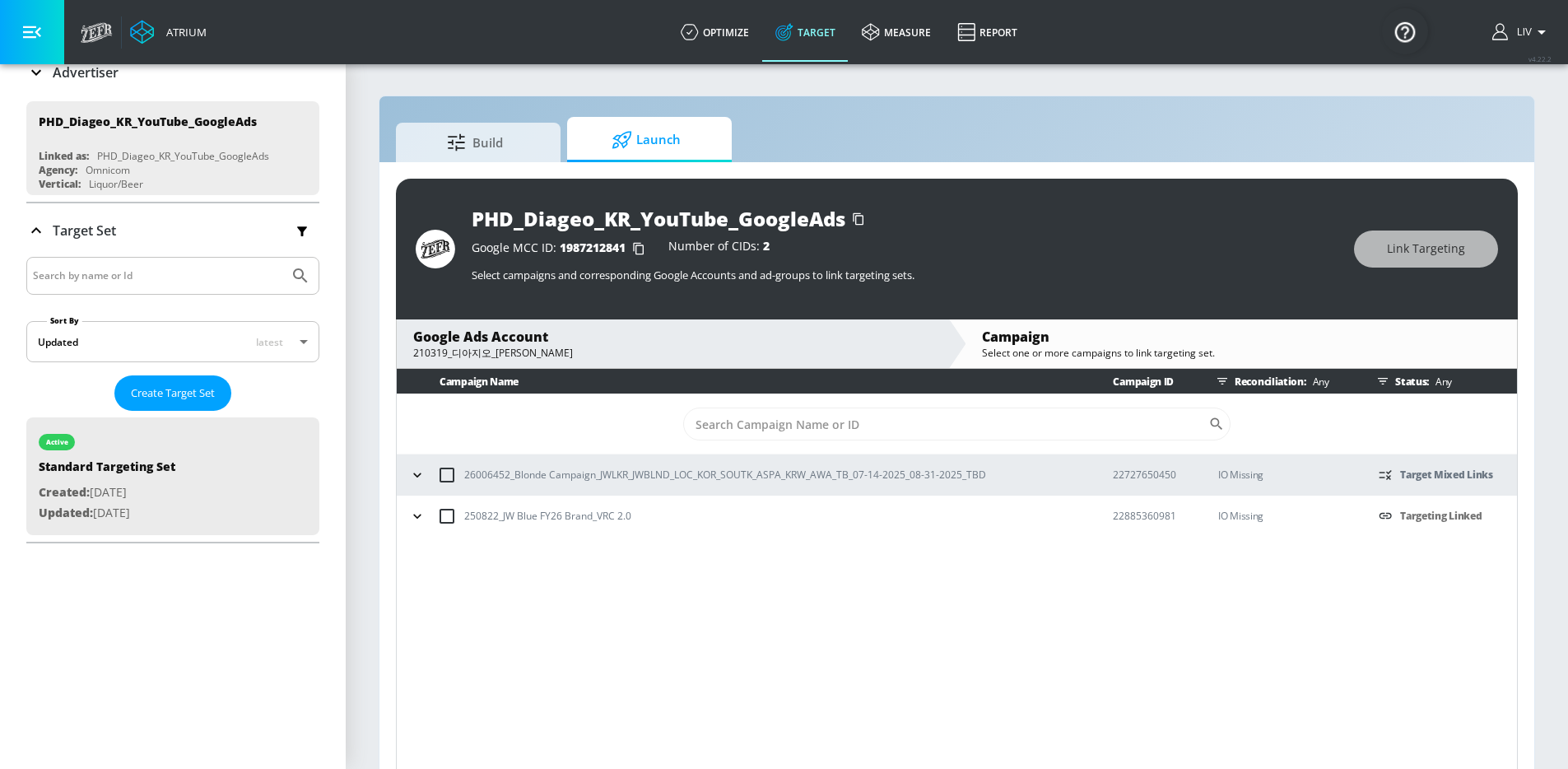
click at [681, 351] on div "210319_디아지오_[PERSON_NAME]" at bounding box center [673, 353] width 519 height 15
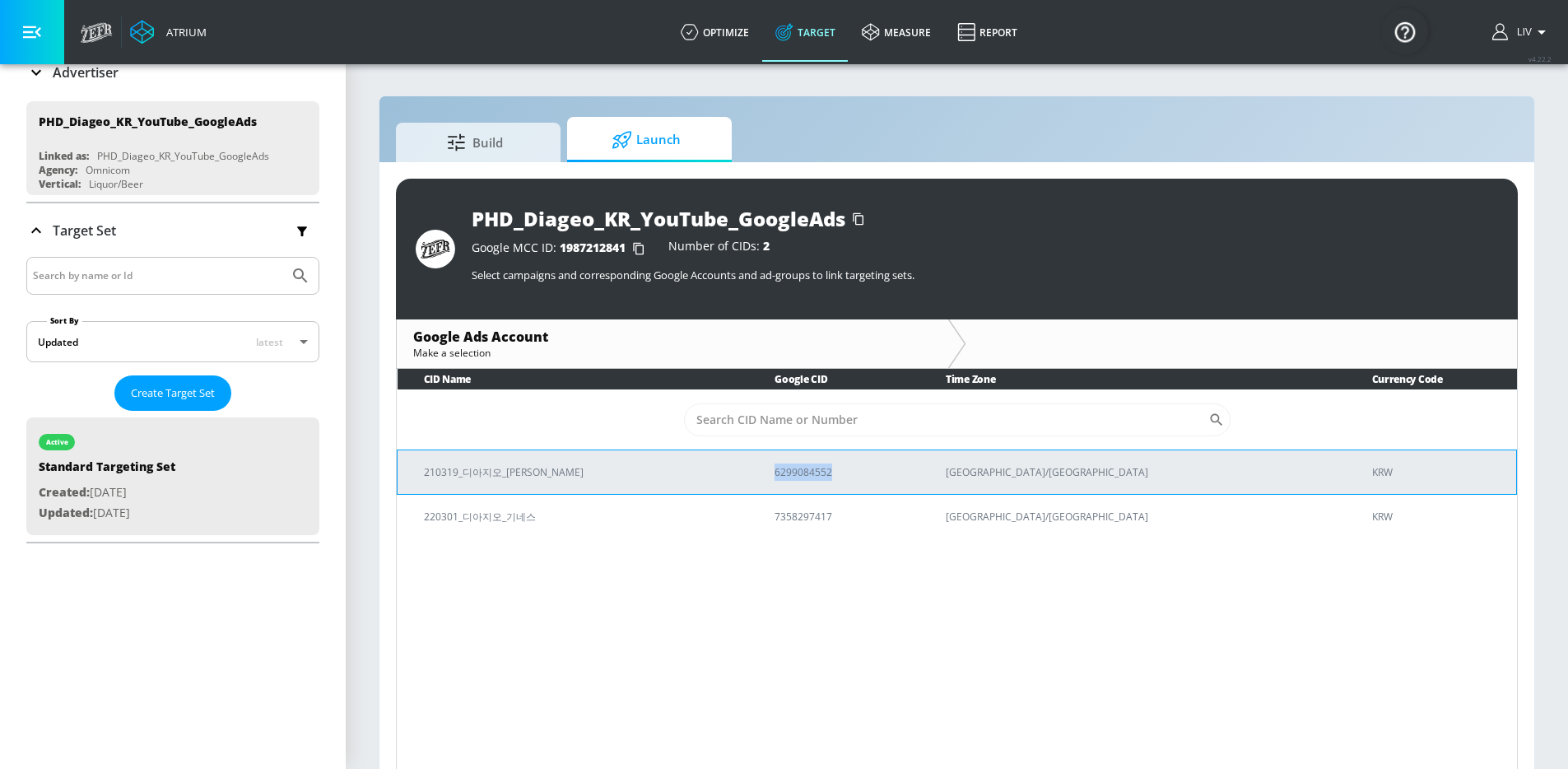
click at [906, 466] on p "6299084552" at bounding box center [840, 472] width 132 height 17
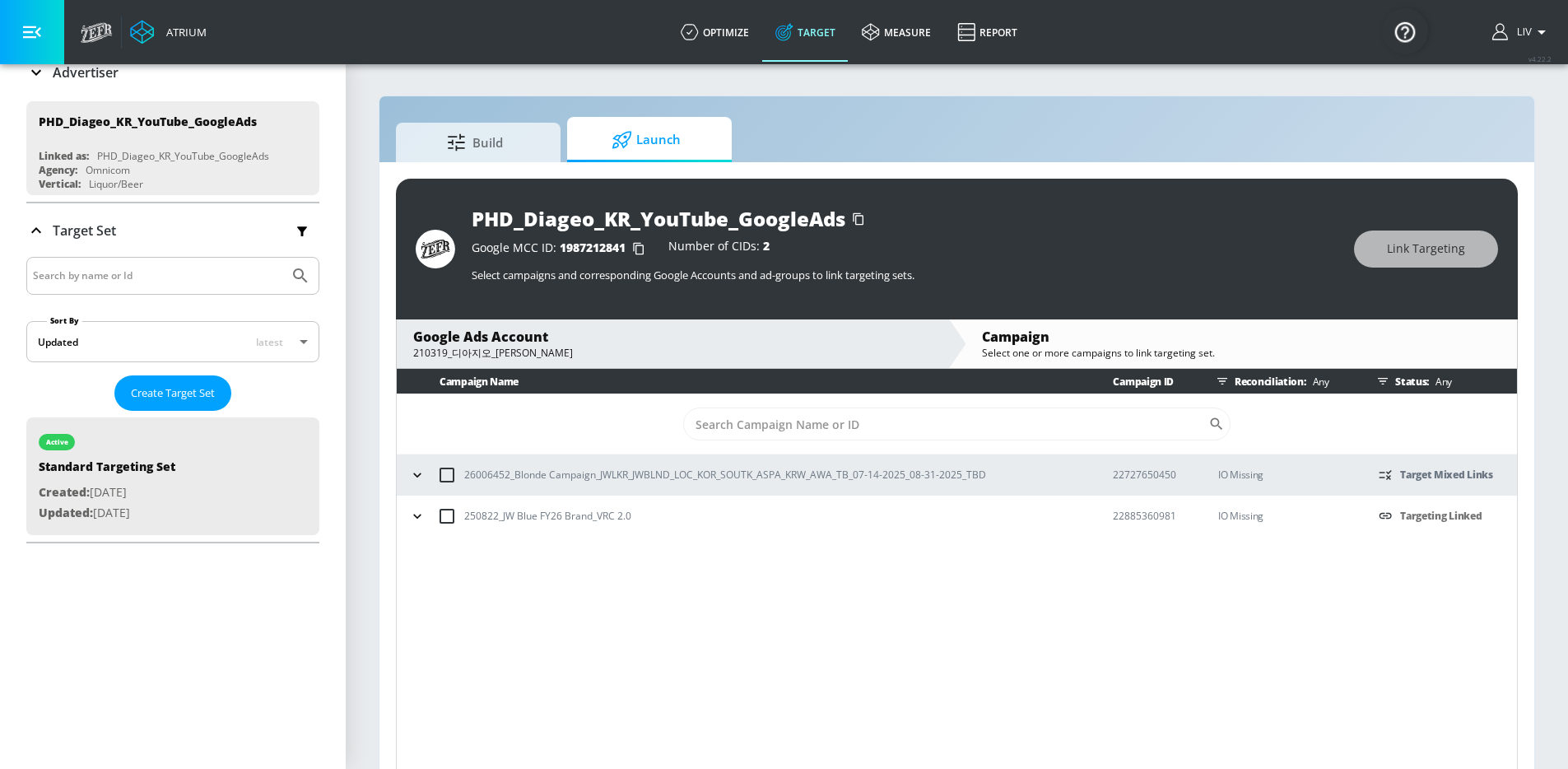
click at [1148, 508] on p "22885360981" at bounding box center [1152, 515] width 79 height 17
click at [616, 341] on div "Google Ads Account" at bounding box center [673, 336] width 519 height 18
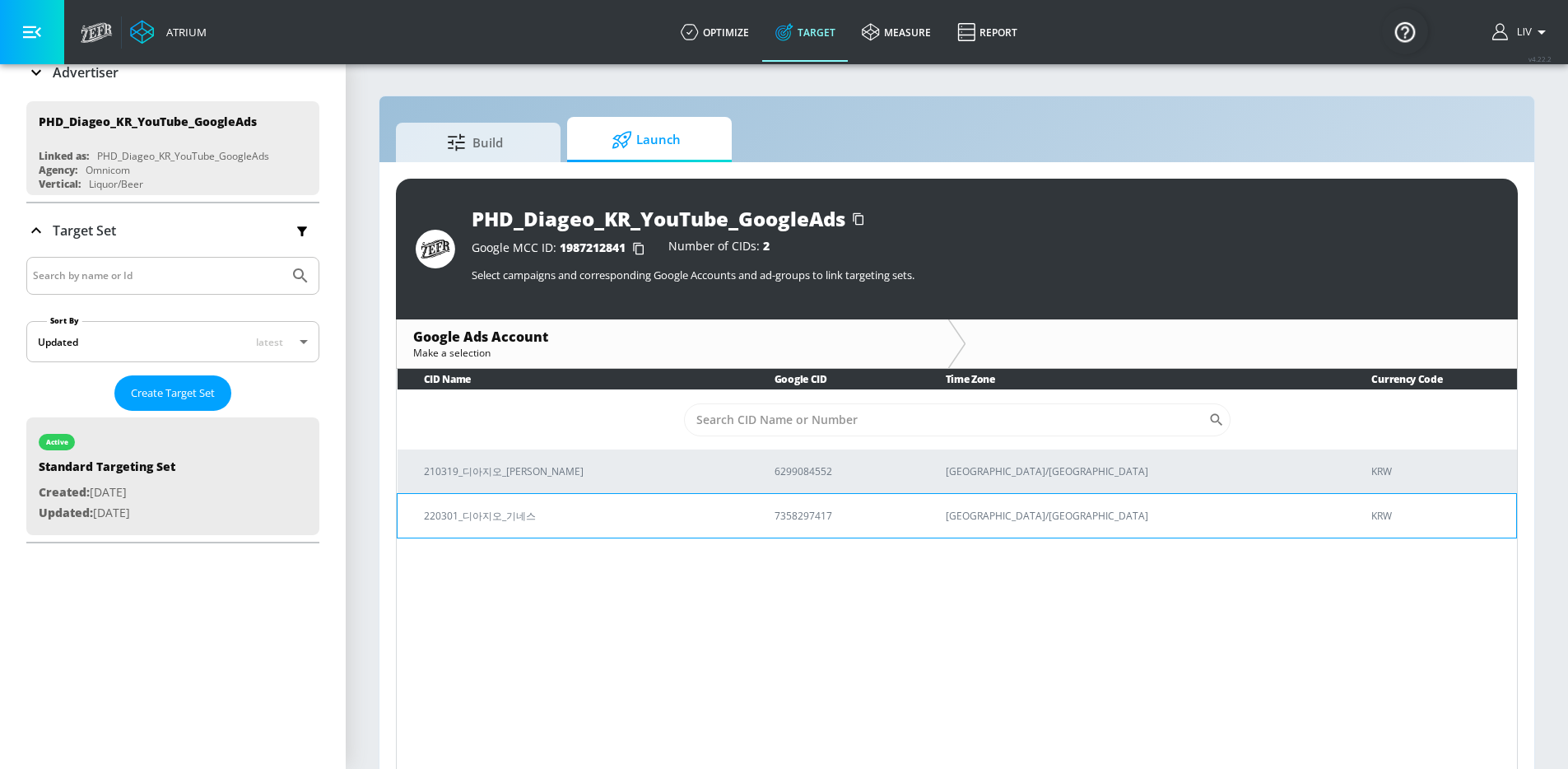
click at [651, 513] on p "220301_디아지오_기네스" at bounding box center [579, 515] width 311 height 17
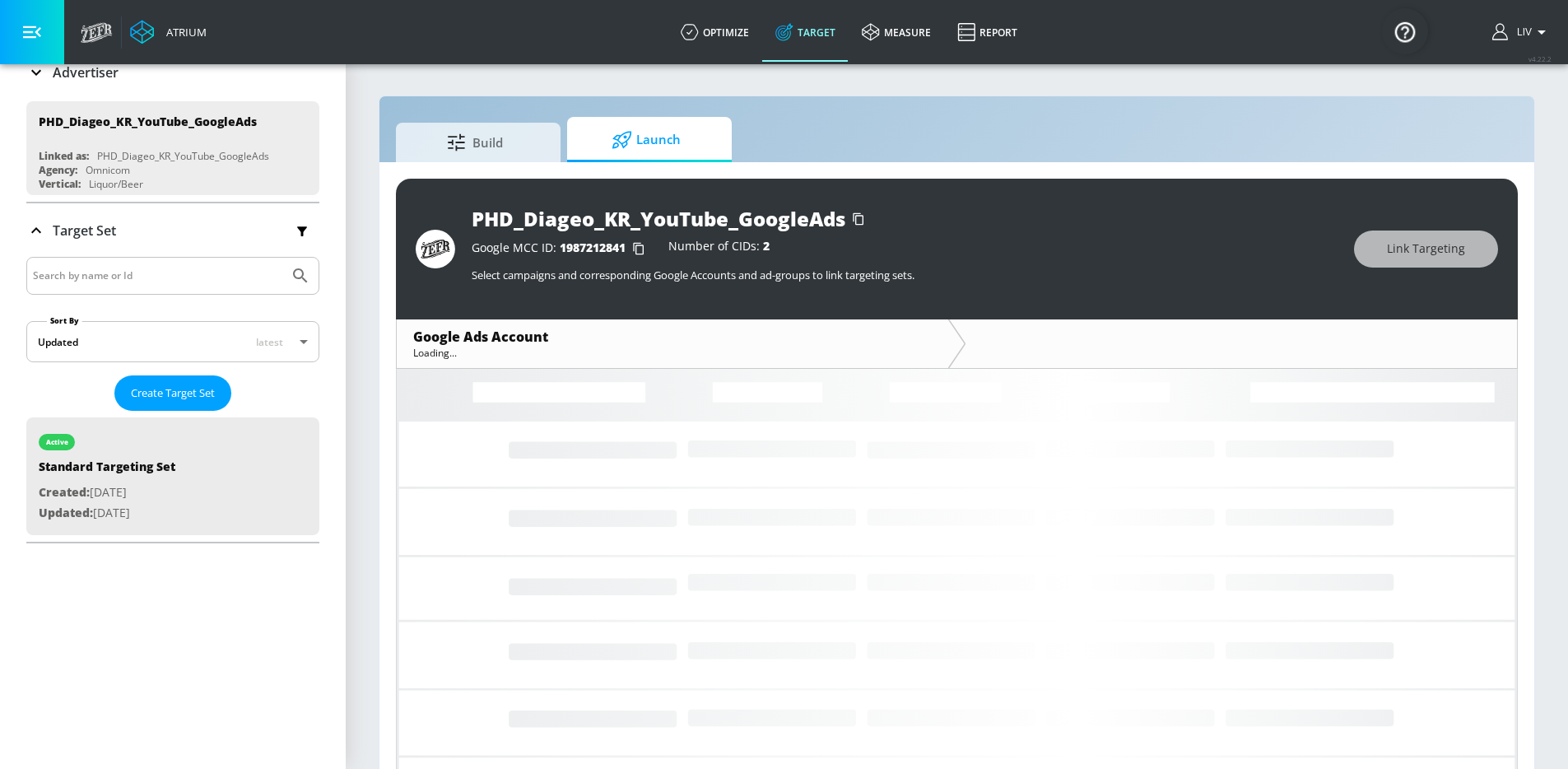
click at [651, 513] on rect at bounding box center [957, 621] width 1121 height 617
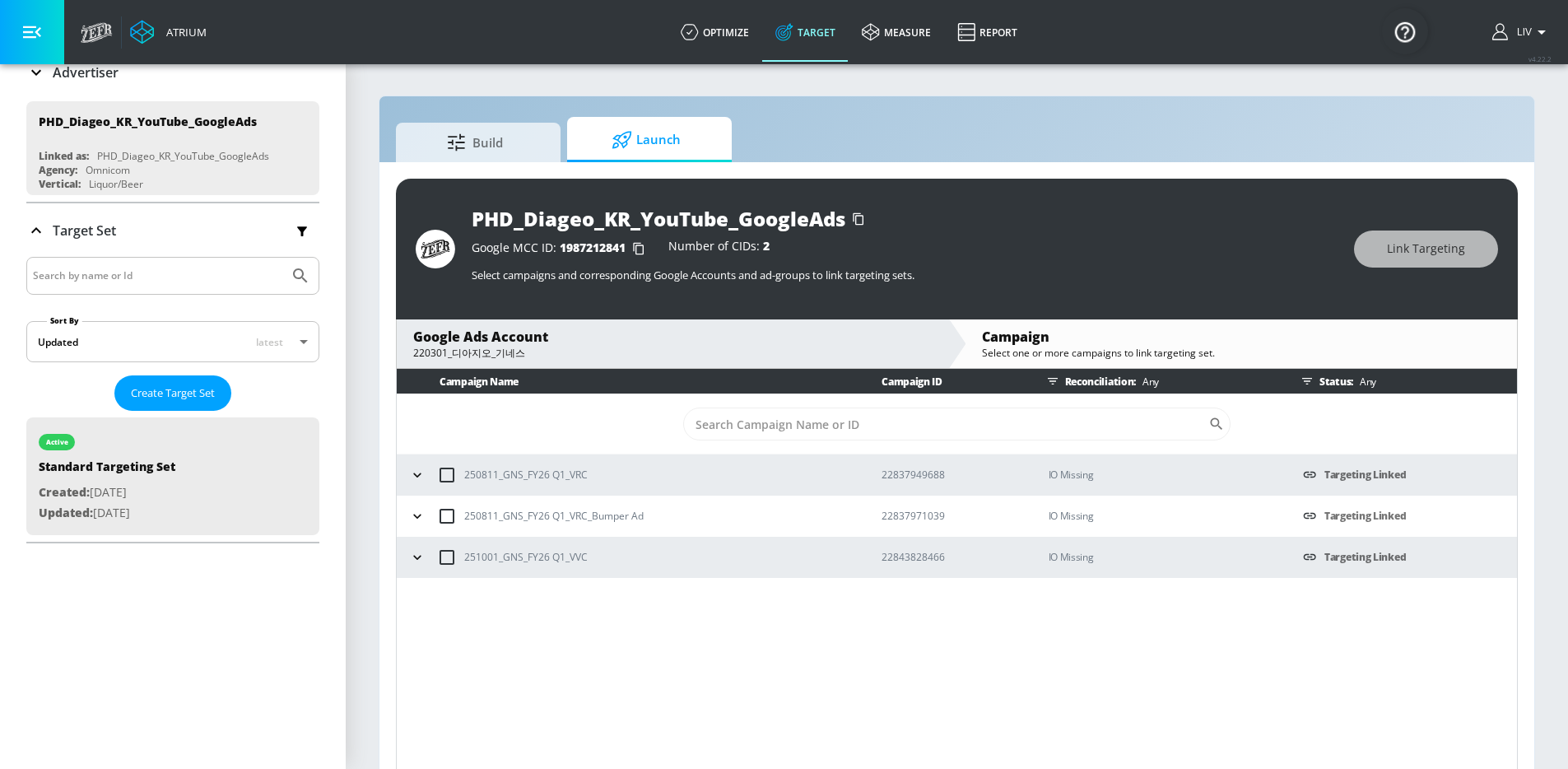
click at [903, 479] on p "22837949688" at bounding box center [951, 475] width 140 height 17
click at [904, 479] on p "22837949688" at bounding box center [951, 475] width 140 height 17
